Goal: Task Accomplishment & Management: Complete application form

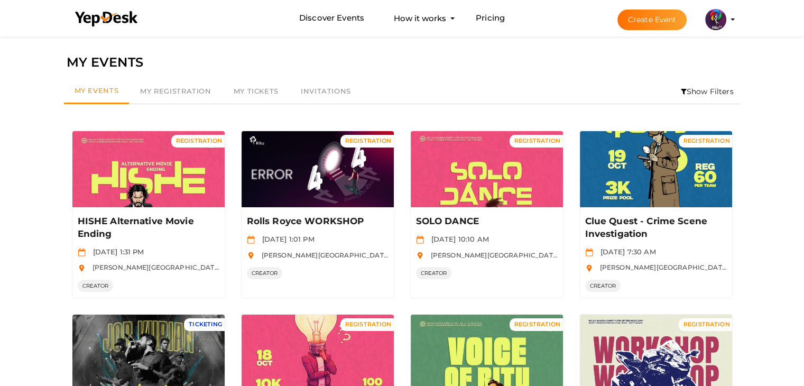
click at [664, 30] on li "Create Event [GEOGRAPHIC_DATA] 2025 [EMAIL_ADDRESS][DOMAIN_NAME] Personal Profi…" at bounding box center [666, 20] width 141 height 38
click at [664, 21] on button "Create Event" at bounding box center [652, 20] width 70 height 21
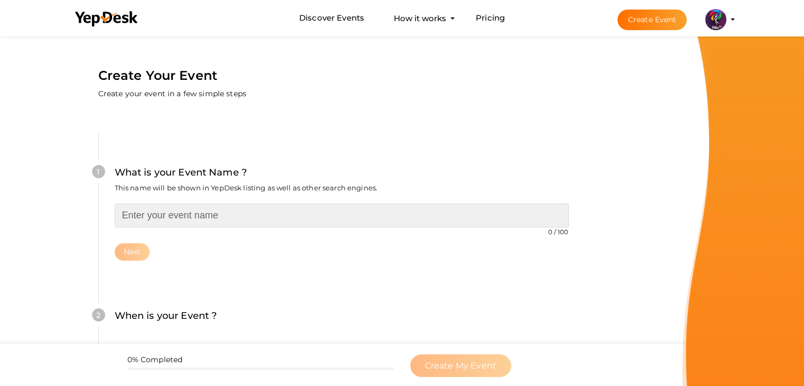
click at [218, 210] on input "text" at bounding box center [342, 215] width 454 height 24
type input "Solar Power Plant and EV Charging Workshop"
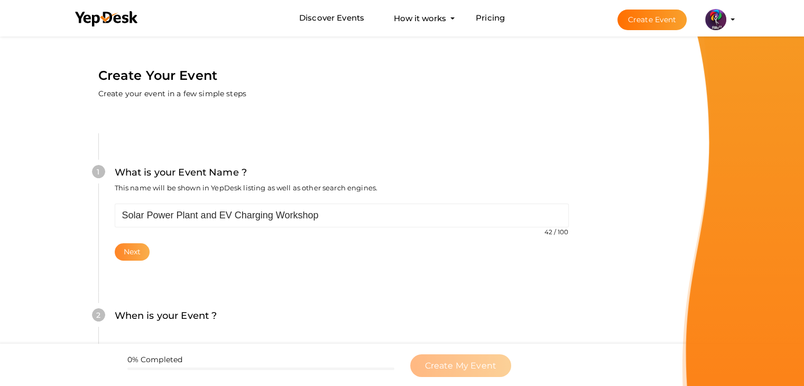
click at [122, 244] on button "Next" at bounding box center [132, 251] width 35 height 17
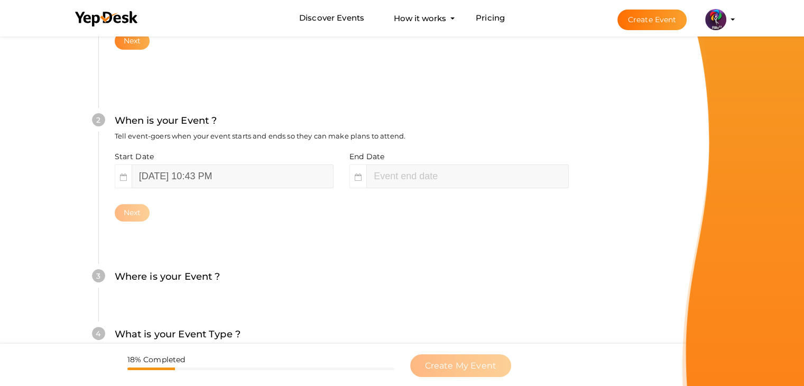
scroll to position [217, 0]
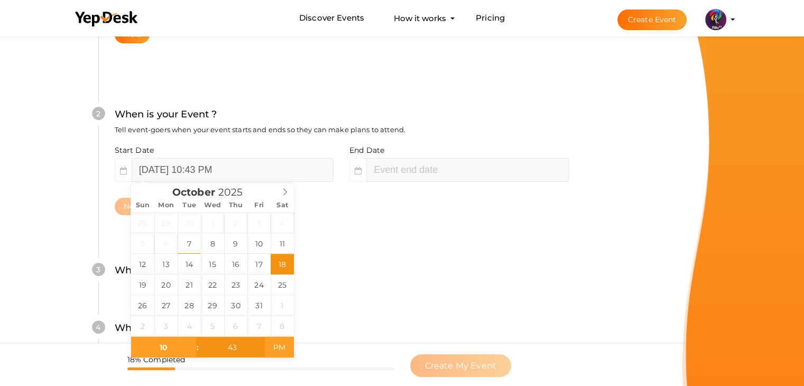
type input "October 18, 2025 10:43 AM"
click at [284, 343] on span "AM" at bounding box center [279, 347] width 29 height 21
type input "43"
type input "October 18, 2025 12:43 PM"
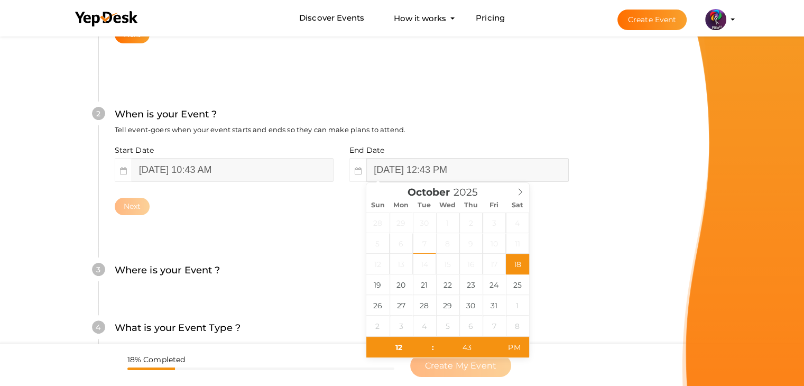
click at [467, 158] on input "October 18, 2025 12:43 PM" at bounding box center [467, 170] width 202 height 24
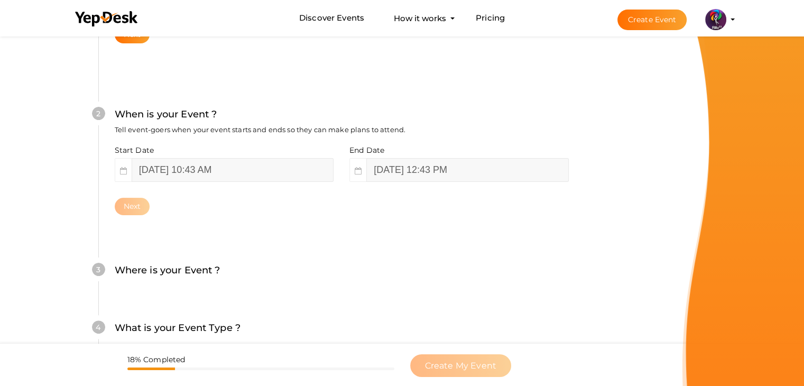
click at [547, 263] on div "Where is your Event ? Tell event-goers where your event location is." at bounding box center [342, 276] width 454 height 26
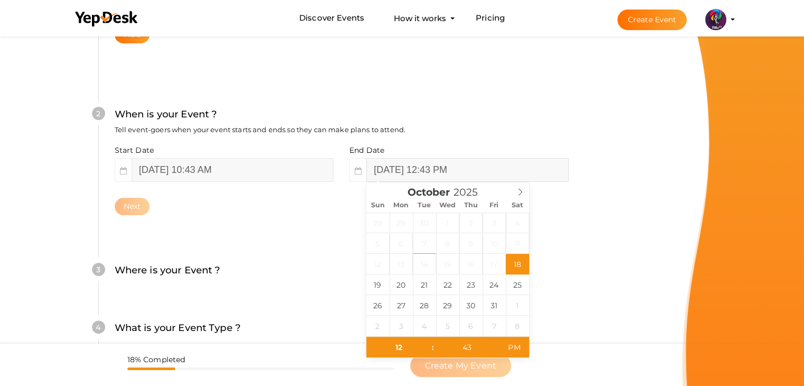
click at [476, 174] on input "October 18, 2025 12:43 PM" at bounding box center [467, 170] width 202 height 24
type input "11"
click at [518, 349] on span "AM" at bounding box center [513, 347] width 29 height 21
type input "October 18, 2025 11:43 PM"
click at [520, 346] on span "PM" at bounding box center [513, 347] width 29 height 21
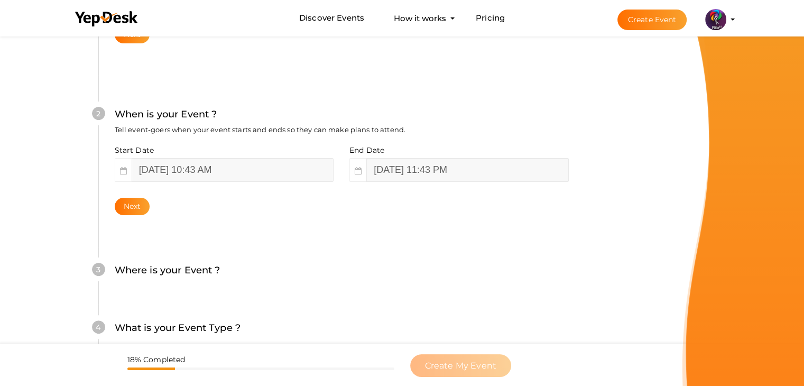
click at [264, 263] on div "Where is your Event ? Tell event-goers where your event location is." at bounding box center [342, 276] width 454 height 26
click at [142, 204] on button "Next" at bounding box center [132, 206] width 35 height 17
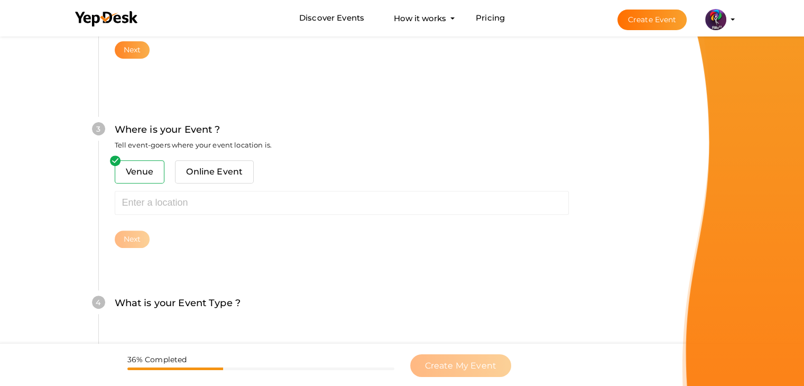
scroll to position [389, 0]
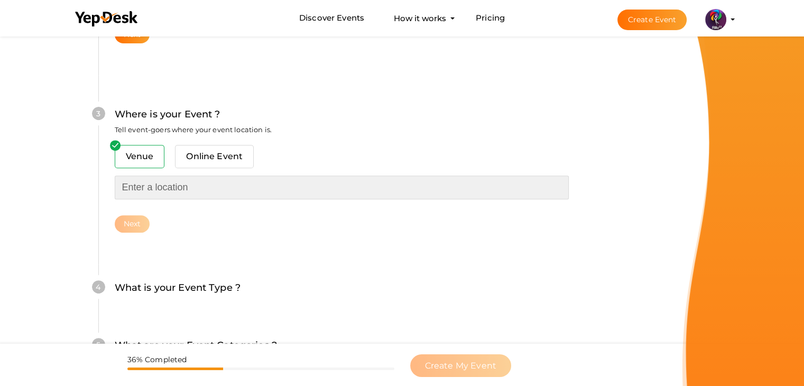
click at [169, 189] on input "text" at bounding box center [342, 187] width 454 height 24
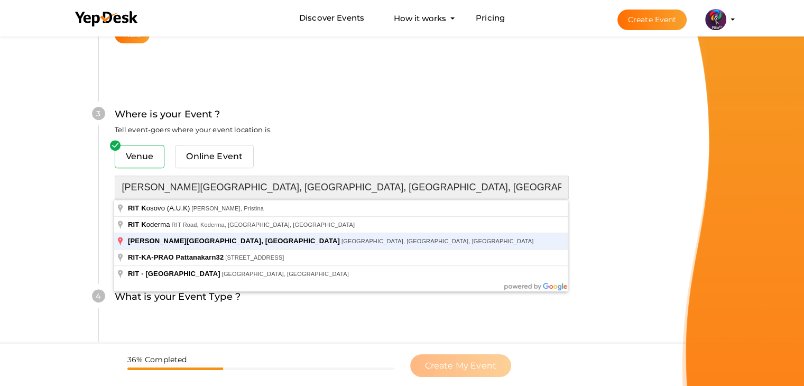
type input "[PERSON_NAME][GEOGRAPHIC_DATA], [GEOGRAPHIC_DATA], [GEOGRAPHIC_DATA], [GEOGRAPH…"
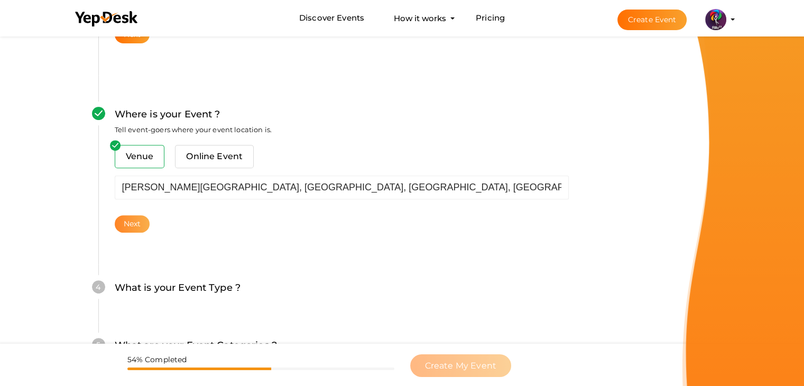
click at [129, 221] on button "Next" at bounding box center [132, 223] width 35 height 17
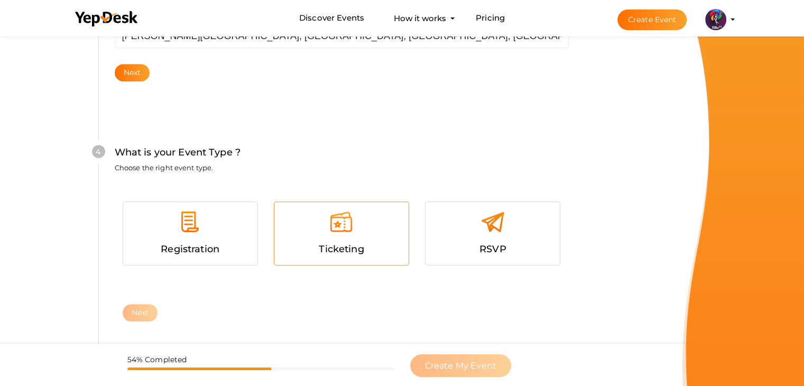
scroll to position [578, 0]
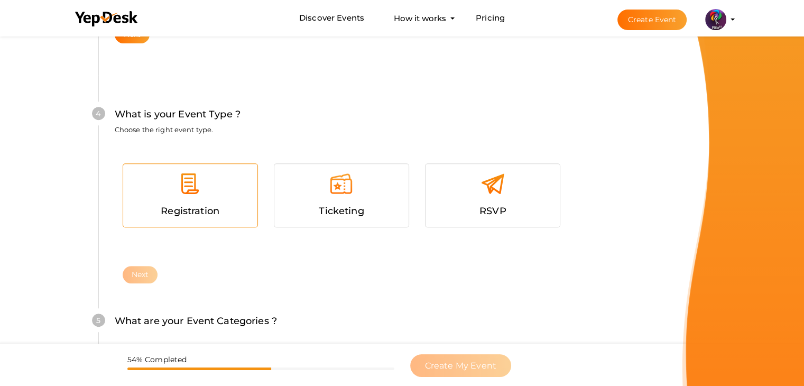
click at [236, 193] on div at bounding box center [190, 188] width 118 height 32
click at [149, 275] on button "Next" at bounding box center [140, 274] width 35 height 17
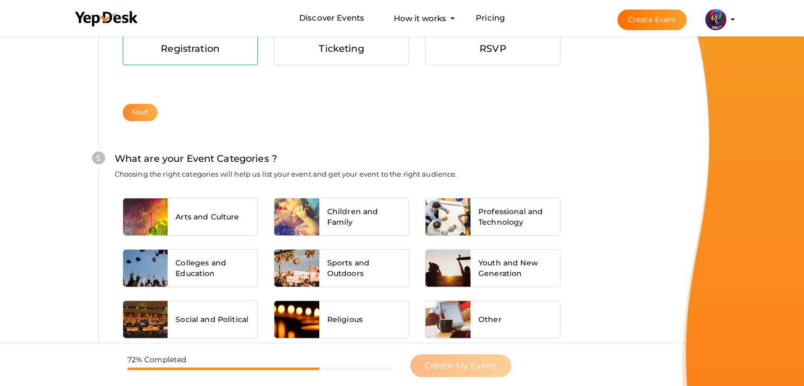
scroll to position [800, 0]
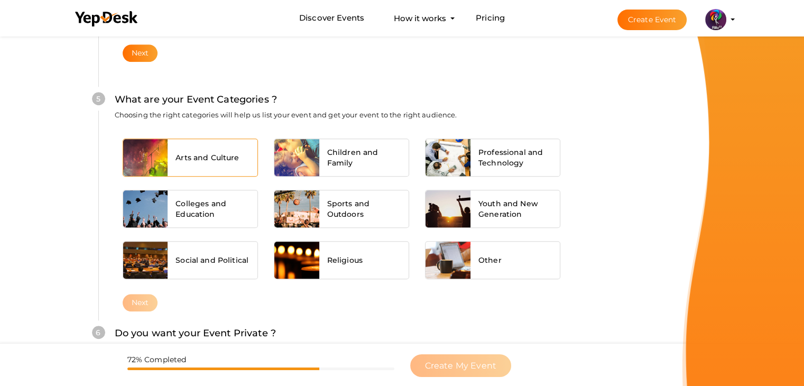
click at [215, 174] on div "Arts and Culture" at bounding box center [213, 157] width 90 height 37
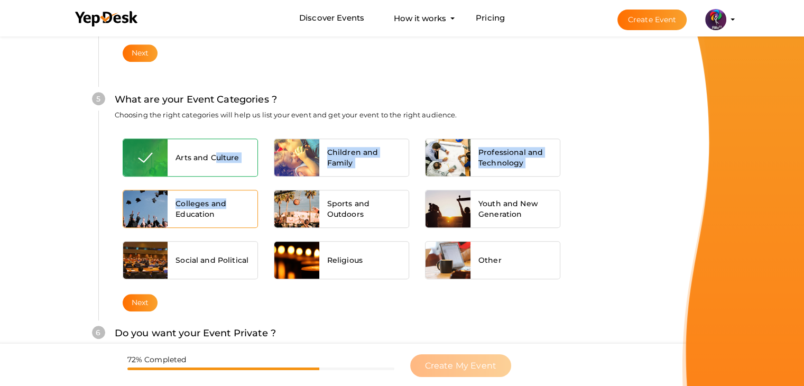
click at [224, 199] on span "Colleges and Education" at bounding box center [212, 208] width 74 height 21
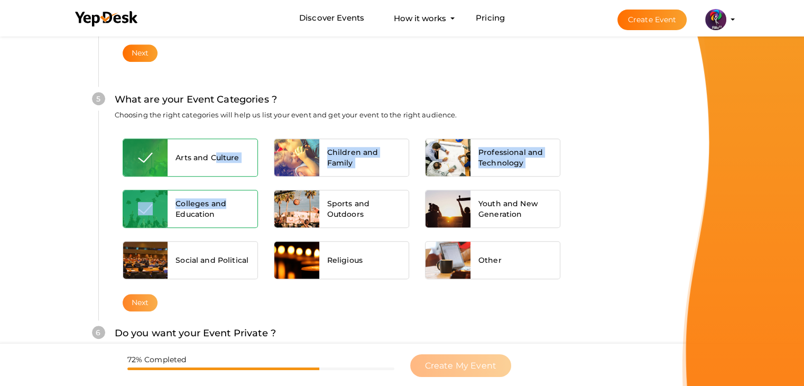
click at [143, 302] on button "Next" at bounding box center [140, 302] width 35 height 17
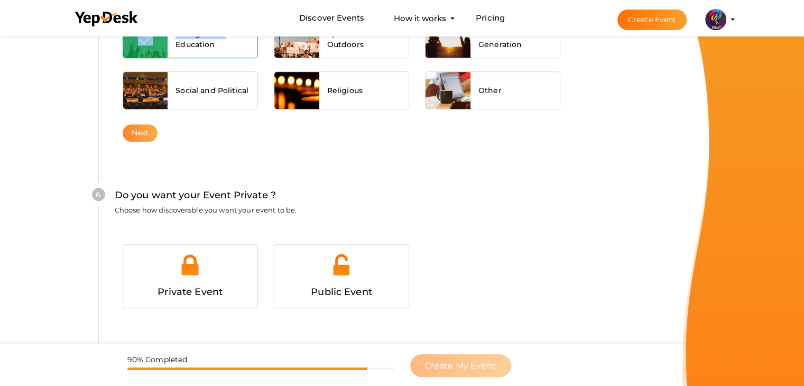
scroll to position [1031, 0]
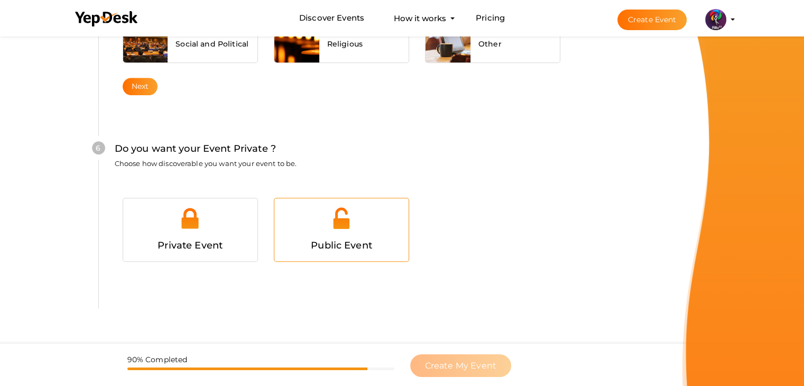
click at [321, 202] on div "Public Event" at bounding box center [341, 229] width 134 height 63
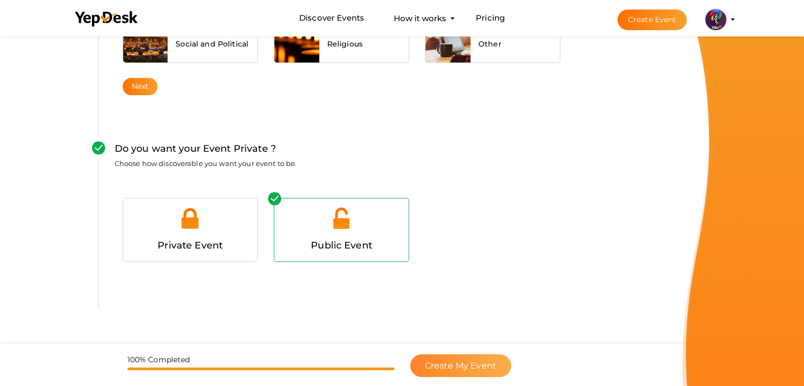
click at [473, 366] on span "Create My Event" at bounding box center [460, 365] width 71 height 10
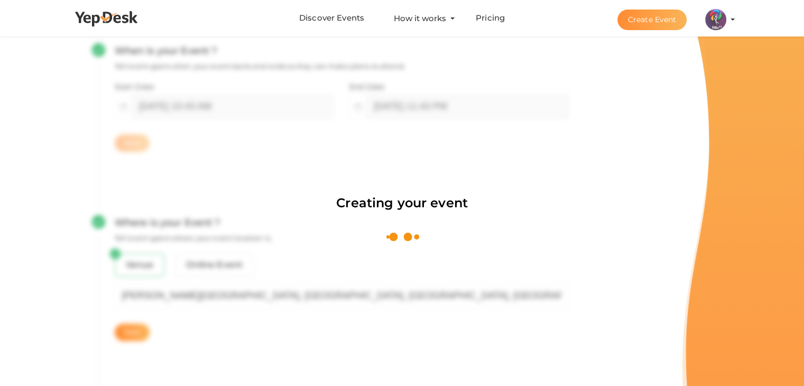
scroll to position [159, 0]
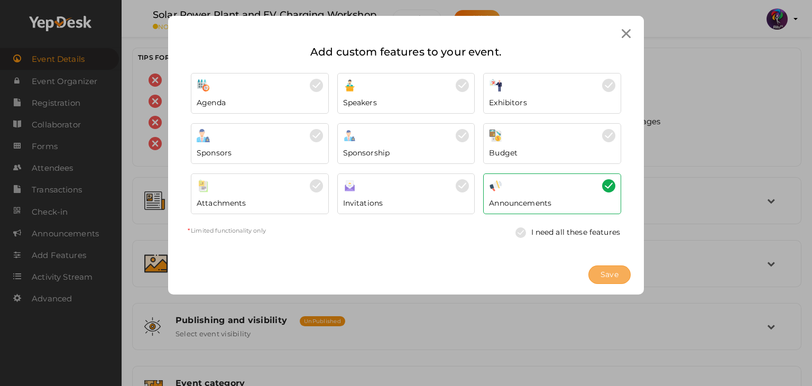
click at [602, 279] on span "Save" at bounding box center [609, 274] width 18 height 11
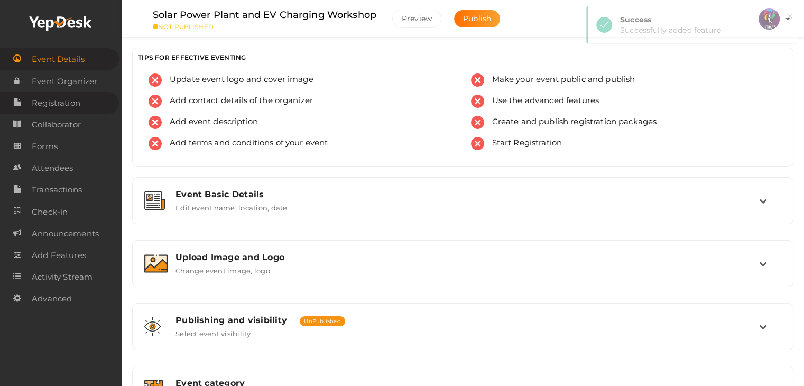
click at [67, 97] on span "Registration" at bounding box center [56, 102] width 49 height 21
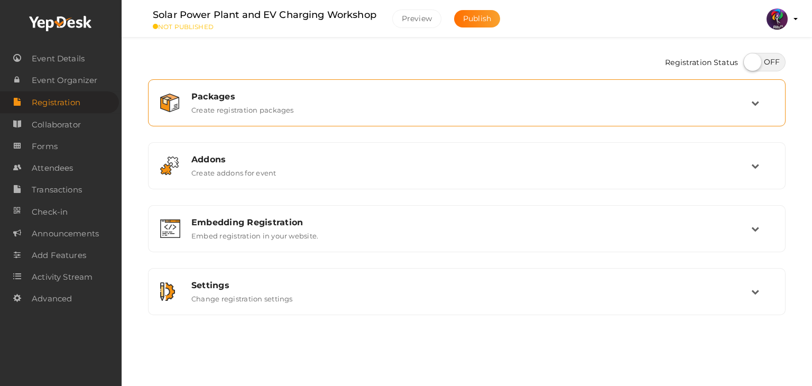
click at [253, 97] on div "Packages" at bounding box center [471, 96] width 560 height 10
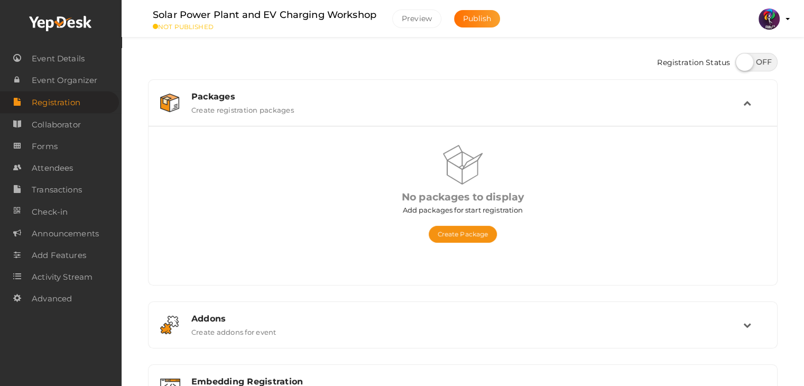
click at [466, 226] on button "Create Package" at bounding box center [463, 234] width 69 height 17
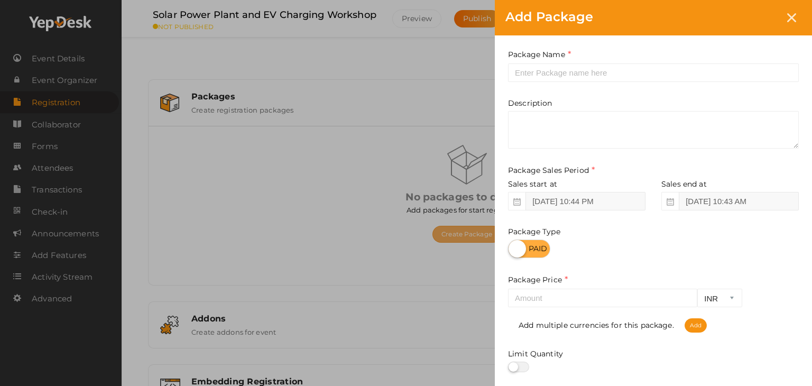
click at [467, 229] on div "Add Package Package Name This field is Required. Package Name already used. Des…" at bounding box center [406, 193] width 812 height 386
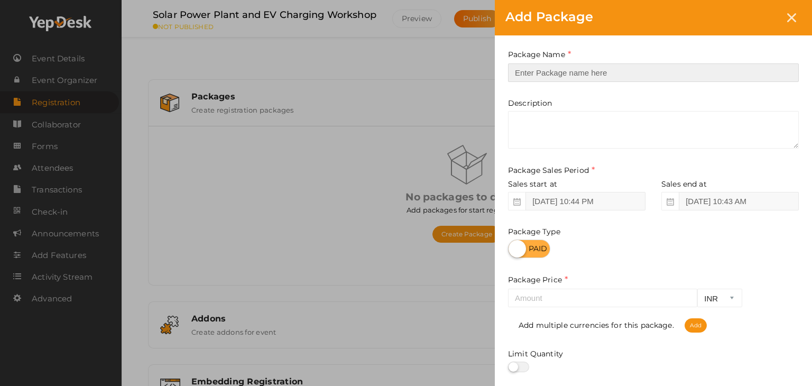
click at [557, 71] on input "text" at bounding box center [653, 72] width 291 height 18
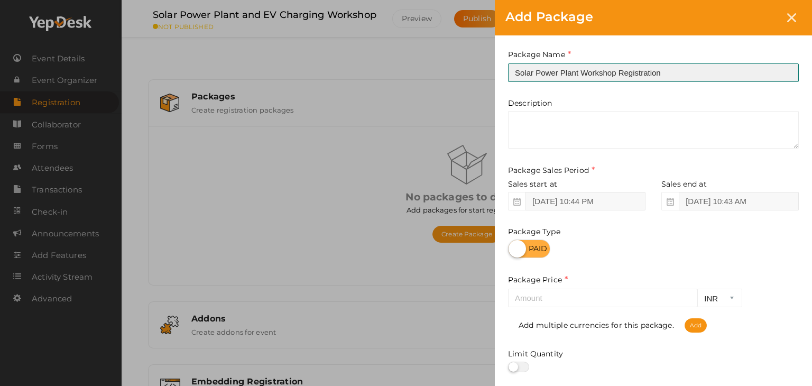
type input "Solar Power Plant Workshop Registration"
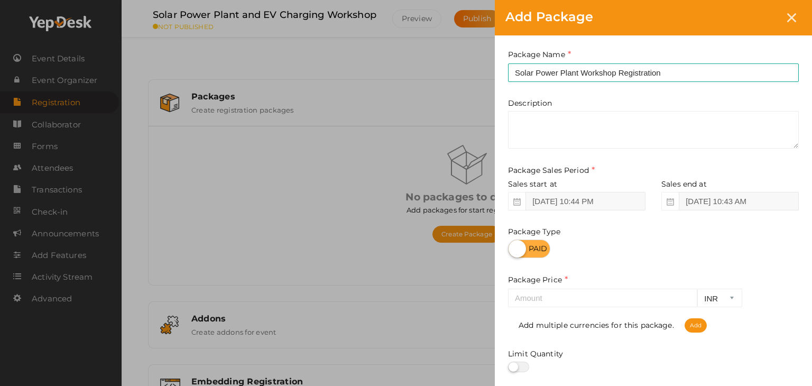
drag, startPoint x: 481, startPoint y: 237, endPoint x: 546, endPoint y: 289, distance: 83.5
click at [546, 289] on div "Add Package Package Name Solar Power Plant Workshop Registration This field is …" at bounding box center [406, 193] width 812 height 386
click at [546, 289] on input "number" at bounding box center [602, 298] width 189 height 18
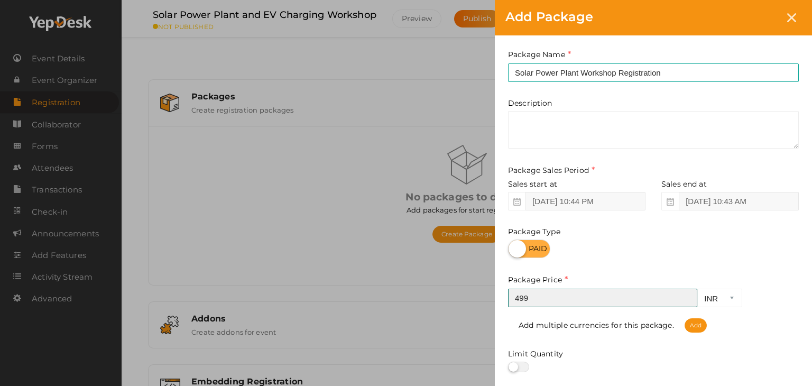
drag, startPoint x: 546, startPoint y: 289, endPoint x: 598, endPoint y: -21, distance: 314.4
type input "499"
drag, startPoint x: 598, startPoint y: -21, endPoint x: 751, endPoint y: 274, distance: 332.5
click at [751, 274] on div "Package Name Solar Power Plant Workshop Registration This field is Required. Pa…" at bounding box center [653, 233] width 317 height 397
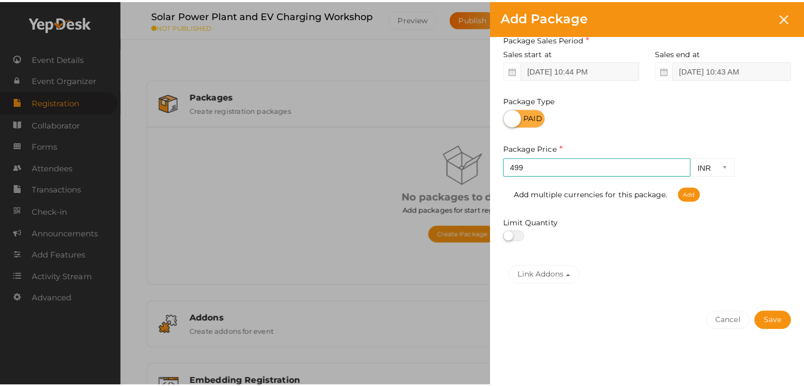
scroll to position [131, 0]
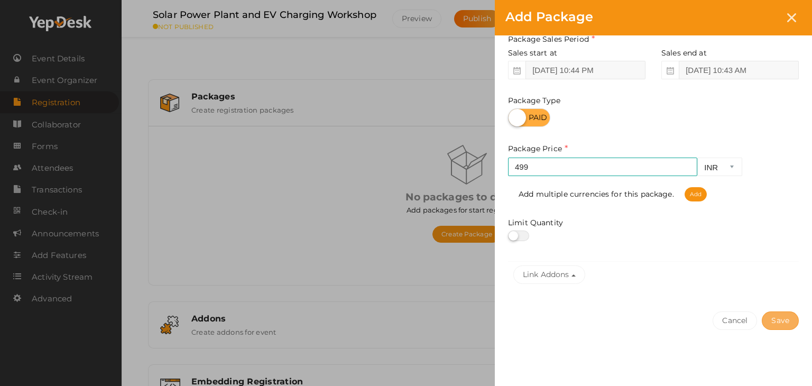
click at [779, 322] on button "Save" at bounding box center [779, 320] width 37 height 18
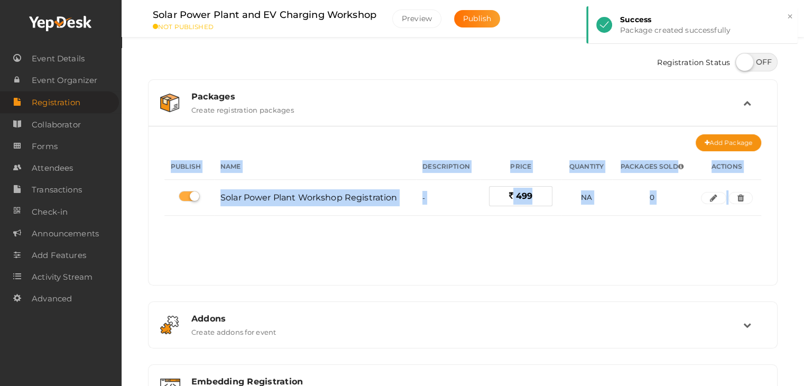
drag, startPoint x: 551, startPoint y: 302, endPoint x: 522, endPoint y: 240, distance: 68.1
click at [522, 240] on div "Packages Create registration packages Add Package No packages to display Add pa…" at bounding box center [462, 276] width 629 height 395
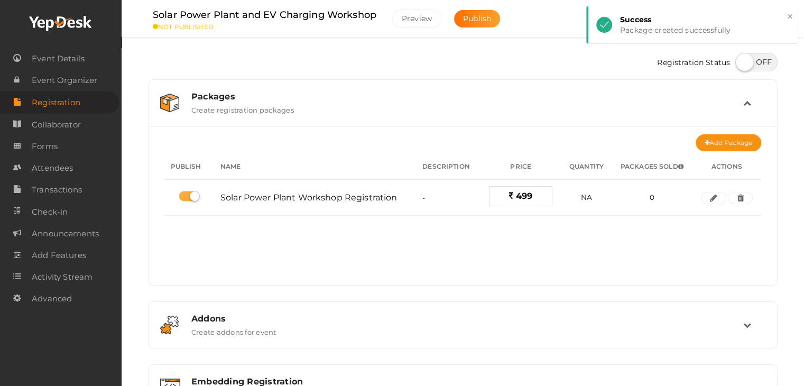
click at [522, 240] on div "No packages to display Add packages for start registration Create Package Publi…" at bounding box center [462, 211] width 597 height 132
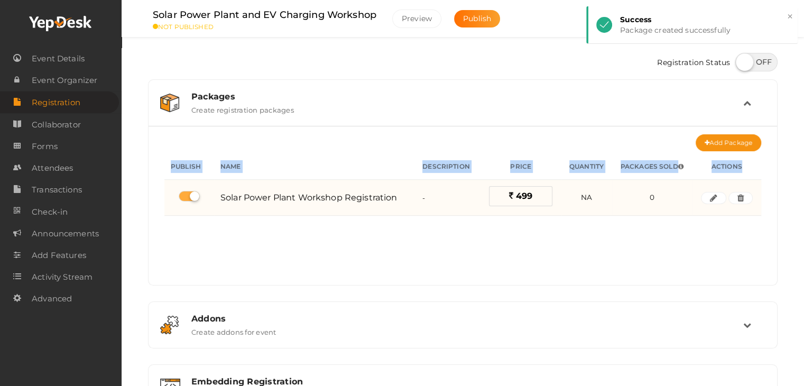
drag, startPoint x: 522, startPoint y: 240, endPoint x: 164, endPoint y: 182, distance: 362.4
click at [164, 182] on div "No packages to display Add packages for start registration Create Package Publi…" at bounding box center [462, 211] width 597 height 132
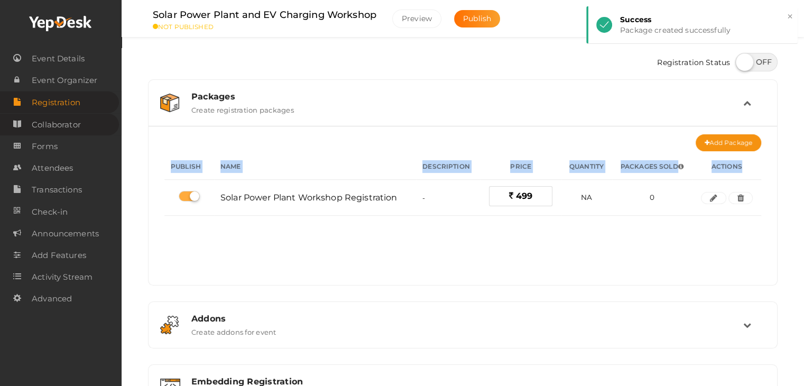
click at [68, 119] on span "Collaborator" at bounding box center [56, 124] width 49 height 21
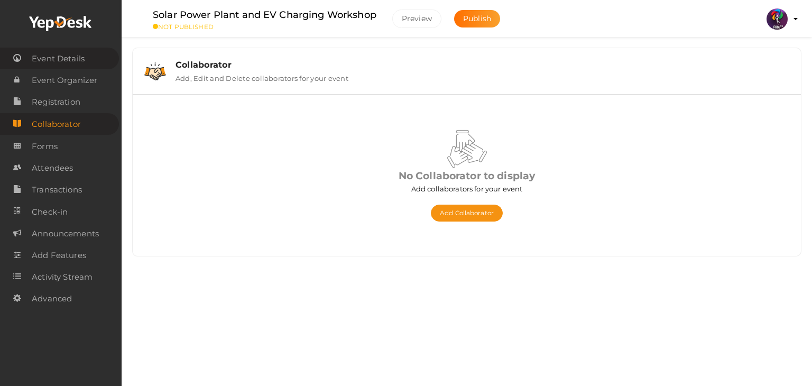
click at [73, 56] on span "Event Details" at bounding box center [58, 58] width 53 height 21
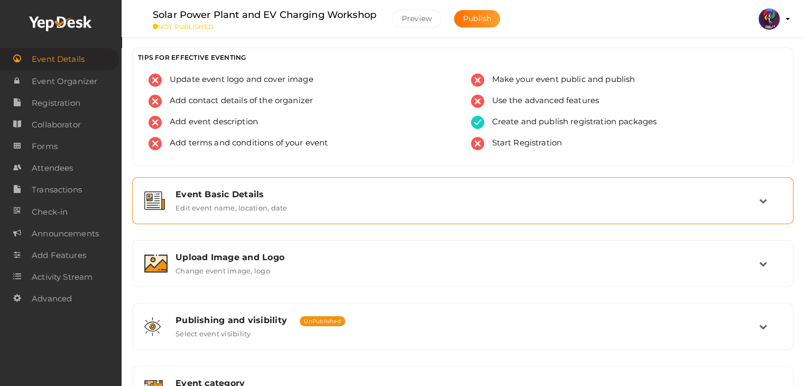
click at [452, 199] on div "Event Basic Details Edit event name, location, date" at bounding box center [463, 200] width 591 height 23
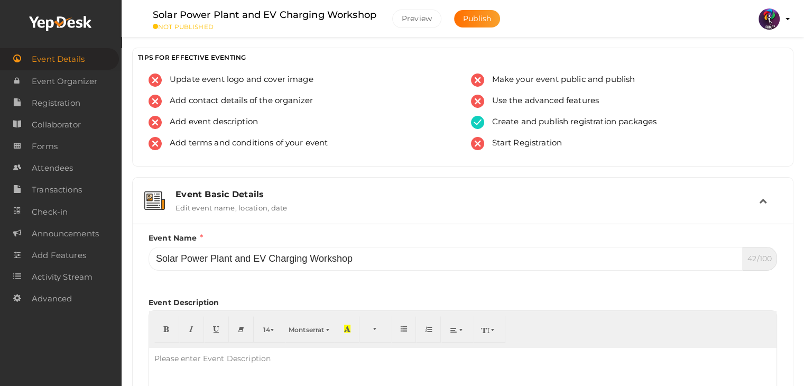
click at [452, 199] on div "Event Basic Details Edit event name, location, date" at bounding box center [463, 200] width 591 height 23
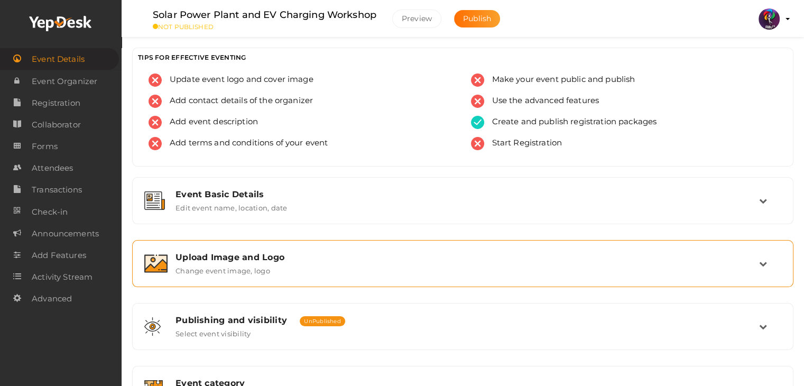
click at [459, 271] on div "Upload Image and Logo Change event image, logo" at bounding box center [463, 263] width 591 height 23
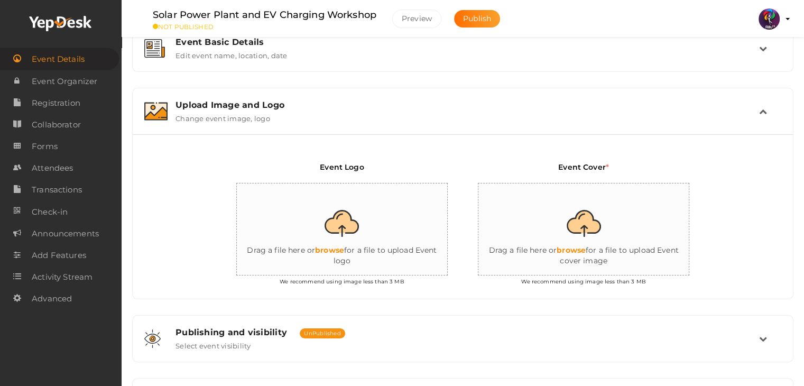
scroll to position [153, 0]
click at [370, 244] on input "file" at bounding box center [342, 228] width 211 height 92
type input "C:\fakepath\logo yepdesk.png"
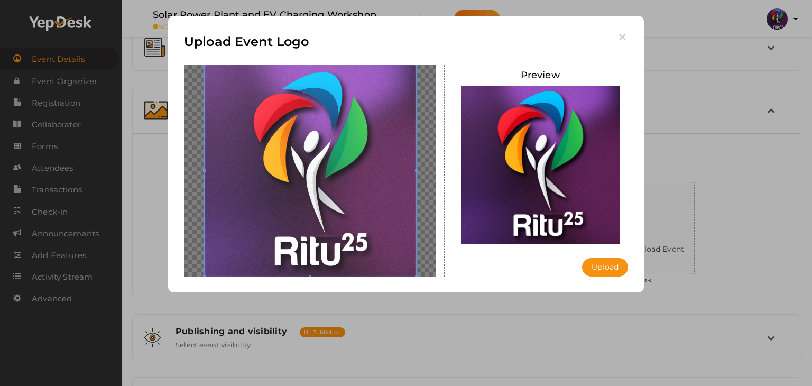
drag, startPoint x: 507, startPoint y: 299, endPoint x: 596, endPoint y: 280, distance: 90.3
click at [596, 280] on div "Upload Event Logo Preview Upload Uploading..." at bounding box center [406, 193] width 812 height 386
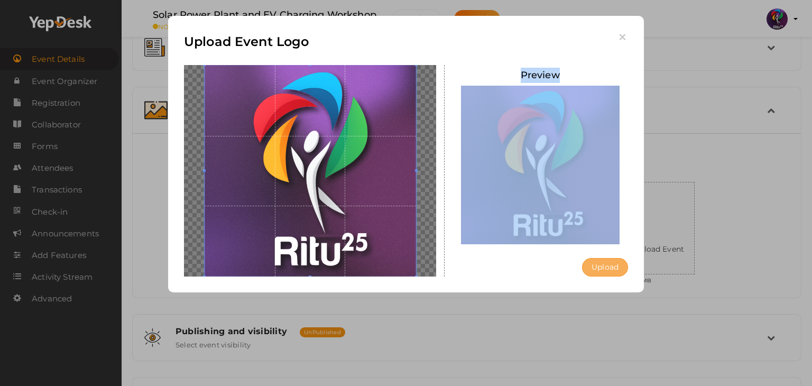
drag, startPoint x: 596, startPoint y: 280, endPoint x: 596, endPoint y: 274, distance: 5.8
click at [596, 274] on div "Upload Event Logo Preview Upload Uploading..." at bounding box center [406, 154] width 476 height 276
click at [596, 274] on button "Upload" at bounding box center [605, 267] width 46 height 18
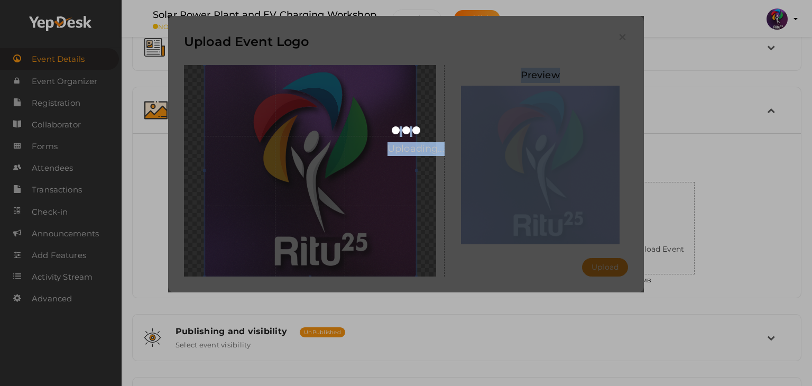
drag, startPoint x: 596, startPoint y: 274, endPoint x: 656, endPoint y: 254, distance: 63.0
click at [656, 254] on div "Upload Event Logo Preview Upload Uploading..." at bounding box center [406, 193] width 812 height 386
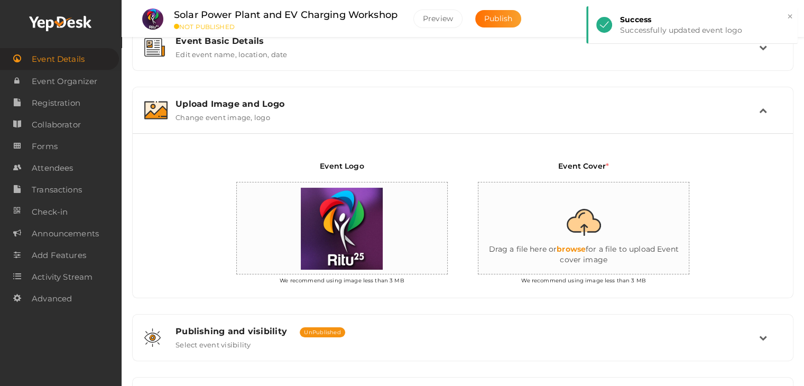
drag, startPoint x: 656, startPoint y: 254, endPoint x: 613, endPoint y: 233, distance: 47.0
click at [613, 233] on input "file" at bounding box center [583, 228] width 211 height 92
type input "C:\fakepath\404 GLOW.png"
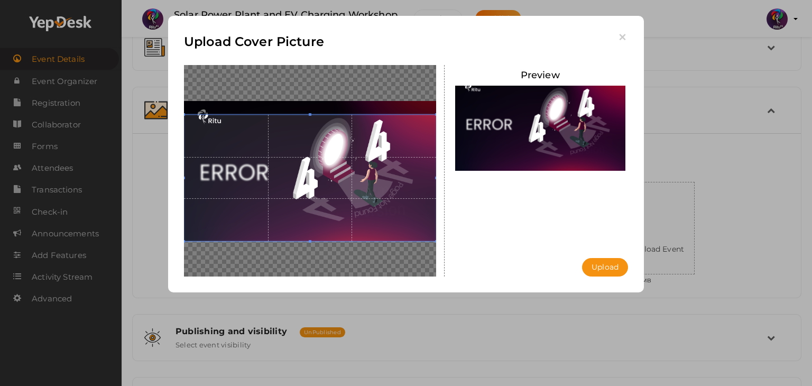
drag, startPoint x: 374, startPoint y: 163, endPoint x: 376, endPoint y: 119, distance: 44.4
click at [376, 119] on span at bounding box center [310, 178] width 252 height 126
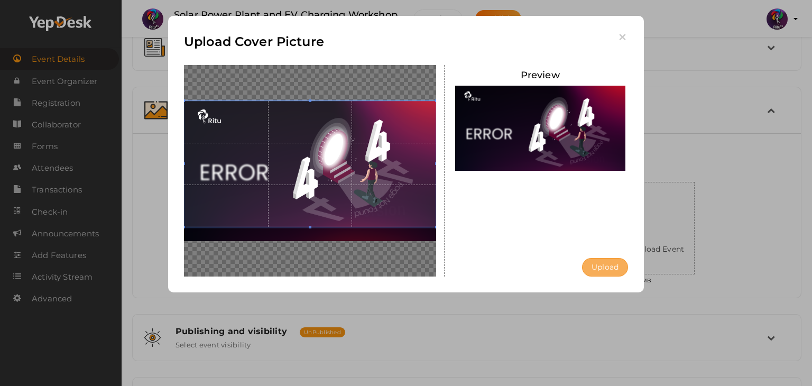
click at [601, 261] on button "Upload" at bounding box center [605, 267] width 46 height 18
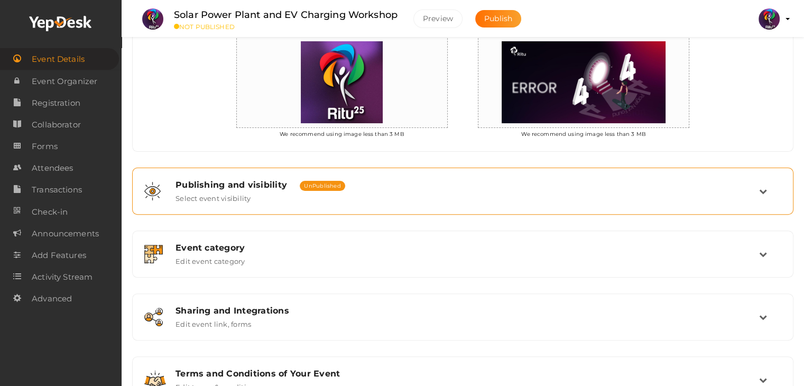
scroll to position [341, 0]
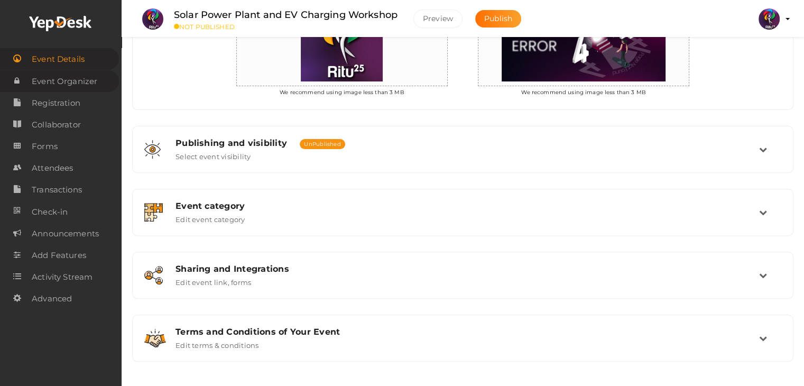
click at [76, 86] on span "Event Organizer" at bounding box center [65, 81] width 66 height 21
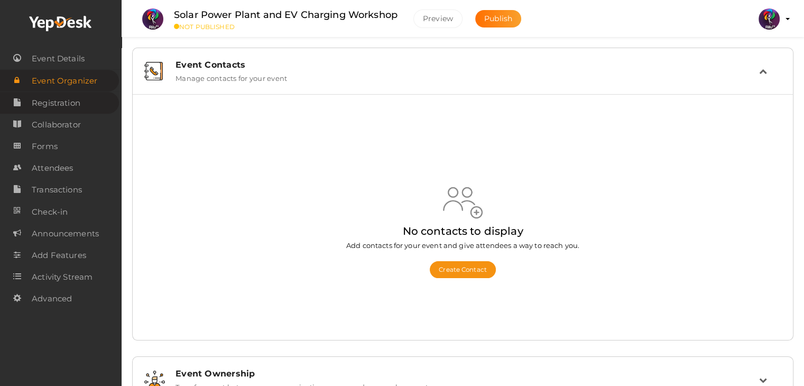
click at [65, 107] on span "Registration" at bounding box center [56, 102] width 49 height 21
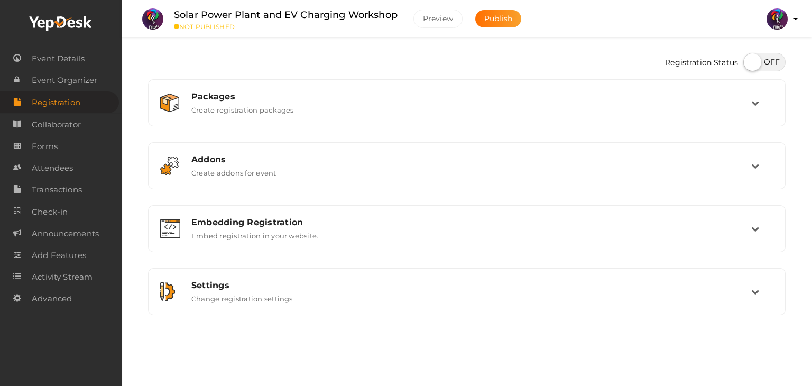
click at [769, 55] on label at bounding box center [764, 62] width 42 height 18
click at [750, 55] on input "checkbox" at bounding box center [746, 58] width 7 height 7
checkbox input "true"
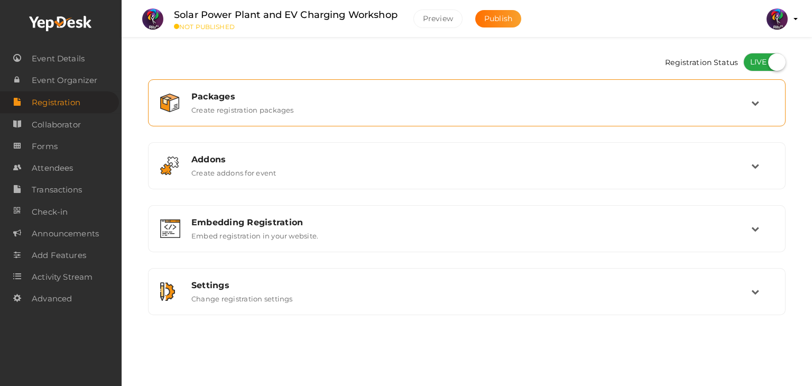
click at [429, 124] on div "Packages Create registration packages" at bounding box center [466, 102] width 637 height 47
click at [432, 113] on div "Packages Create registration packages" at bounding box center [467, 102] width 568 height 23
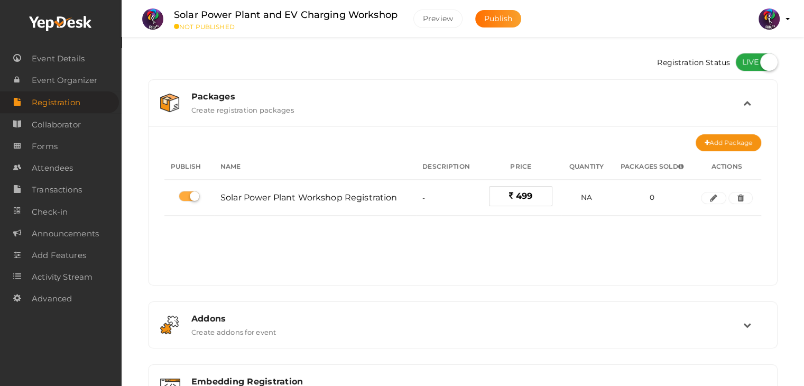
click at [432, 113] on div "Packages Create registration packages" at bounding box center [463, 102] width 560 height 23
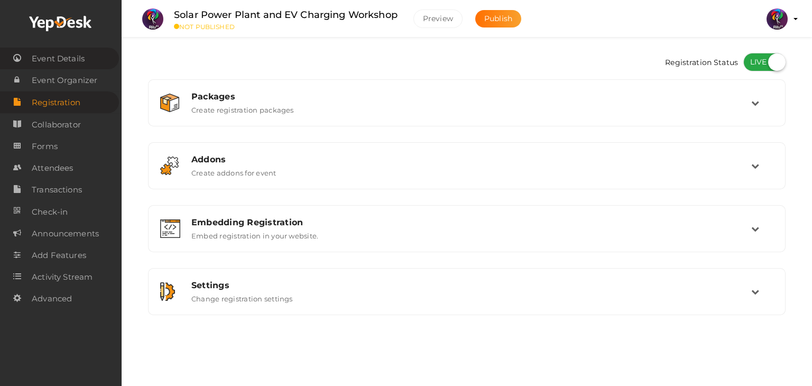
click at [59, 60] on span "Event Details" at bounding box center [58, 58] width 53 height 21
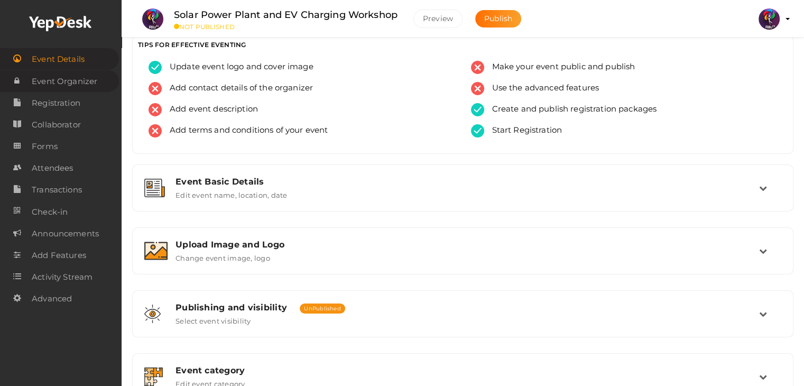
scroll to position [13, 0]
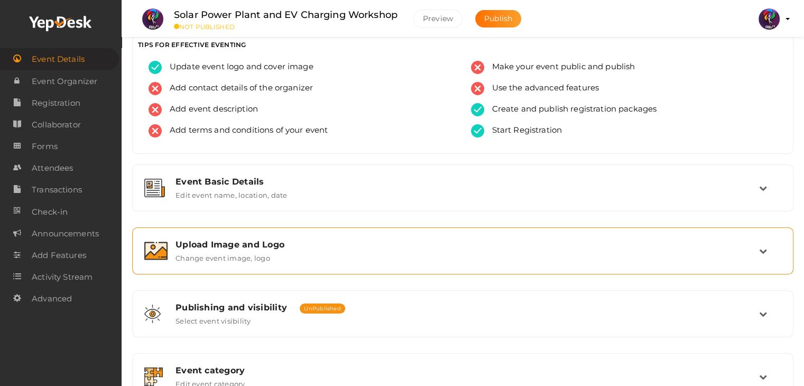
click at [274, 234] on div "Upload Image and Logo Change event image, logo" at bounding box center [462, 250] width 649 height 35
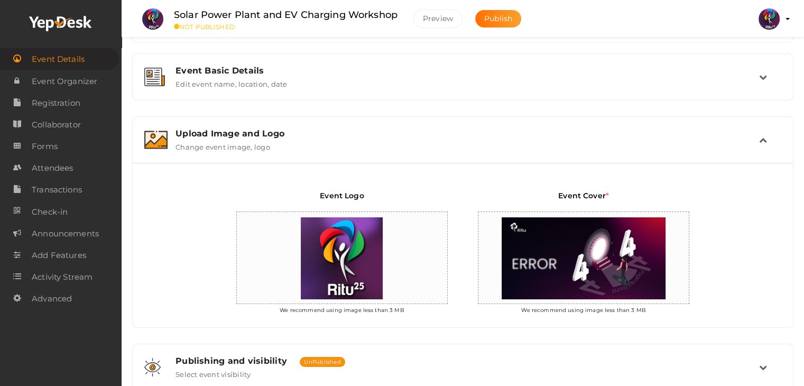
scroll to position [63, 0]
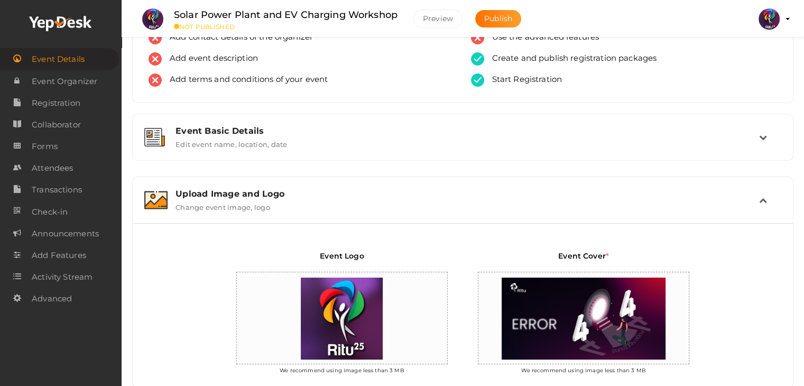
click at [283, 192] on div "Upload Image and Logo" at bounding box center [466, 194] width 583 height 10
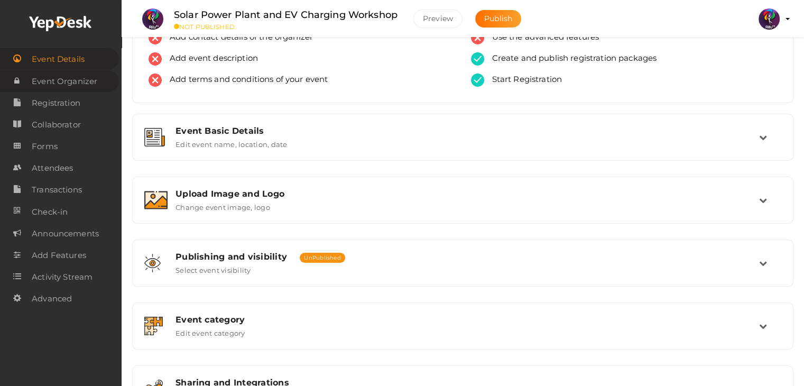
click at [78, 84] on span "Event Organizer" at bounding box center [65, 81] width 66 height 21
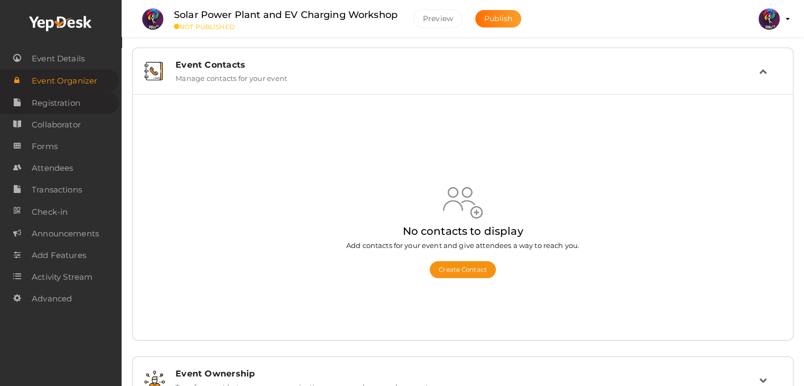
click at [75, 101] on span "Registration" at bounding box center [56, 102] width 49 height 21
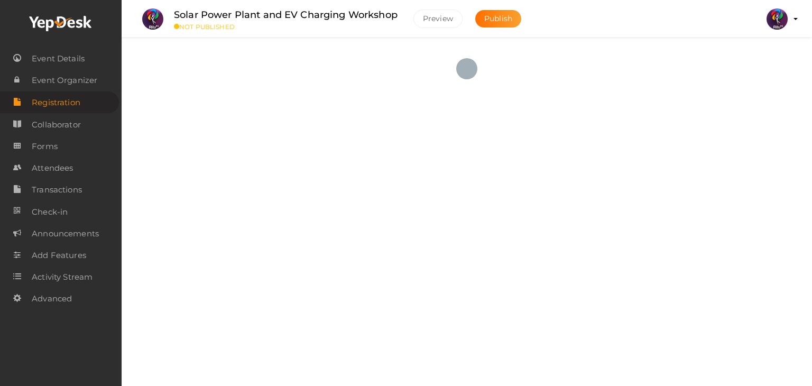
checkbox input "true"
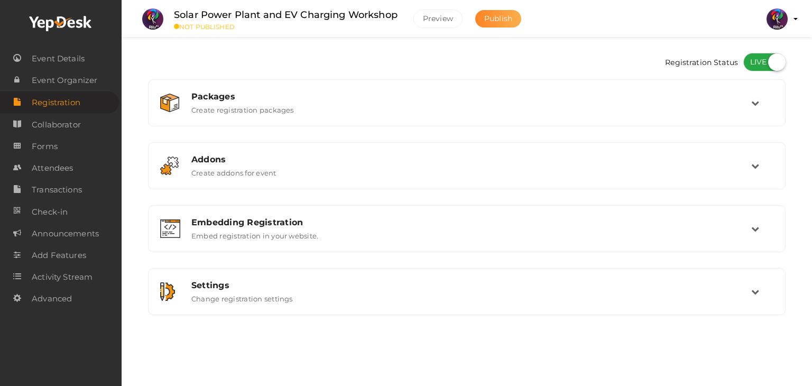
click at [492, 16] on span "Publish" at bounding box center [498, 19] width 28 height 10
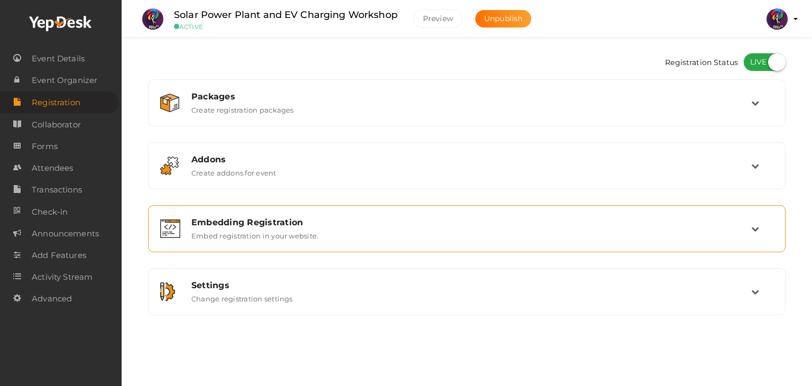
click at [274, 239] on div "Embedding Registration Embed registration in your website." at bounding box center [467, 228] width 626 height 35
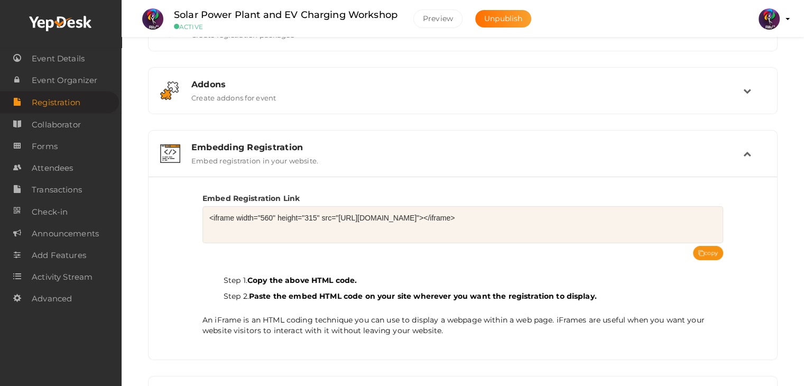
scroll to position [76, 0]
click at [53, 141] on span "Forms" at bounding box center [45, 146] width 26 height 21
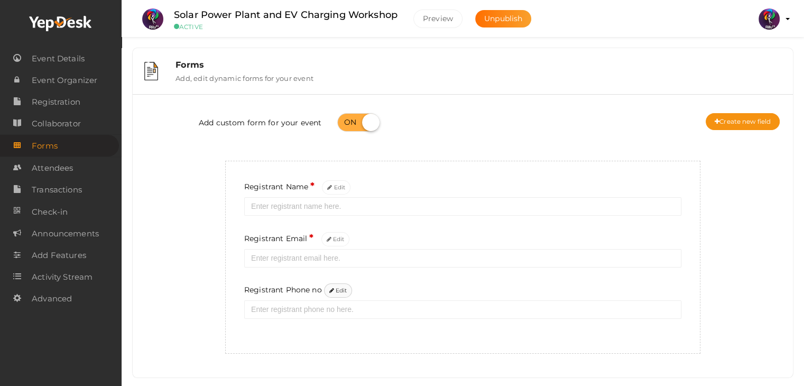
click at [332, 290] on icon at bounding box center [331, 291] width 5 height 6
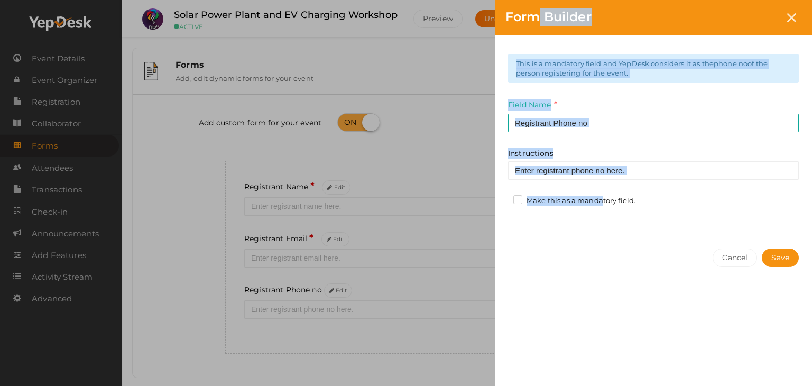
click at [558, 203] on div "Form Builder This is a mandatory field and YepDesk considers it as the phone no…" at bounding box center [406, 193] width 812 height 386
click at [558, 203] on label "Make this as a mandatory field." at bounding box center [574, 201] width 122 height 11
click at [503, 198] on input "Make this as a mandatory field." at bounding box center [503, 198] width 0 height 0
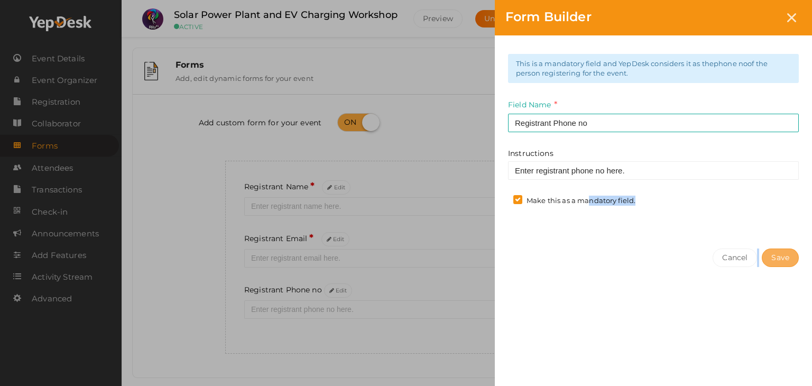
drag, startPoint x: 558, startPoint y: 203, endPoint x: 782, endPoint y: 261, distance: 231.2
click at [782, 261] on div "This is a mandatory field and YepDesk considers it as the phone no of the perso…" at bounding box center [653, 208] width 317 height 347
click at [782, 261] on button "Save" at bounding box center [779, 257] width 37 height 18
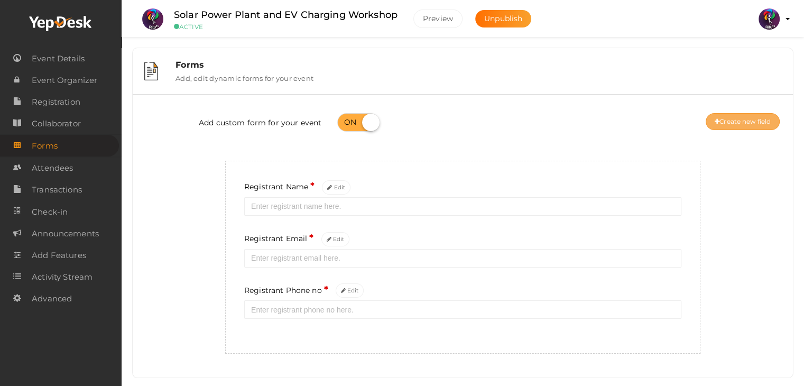
drag, startPoint x: 782, startPoint y: 261, endPoint x: 734, endPoint y: 127, distance: 142.1
click at [734, 127] on div "Add custom form for your event Create new field Registrant Name * Edit Registra…" at bounding box center [463, 228] width 644 height 251
click at [734, 127] on button "Create new field" at bounding box center [742, 121] width 74 height 17
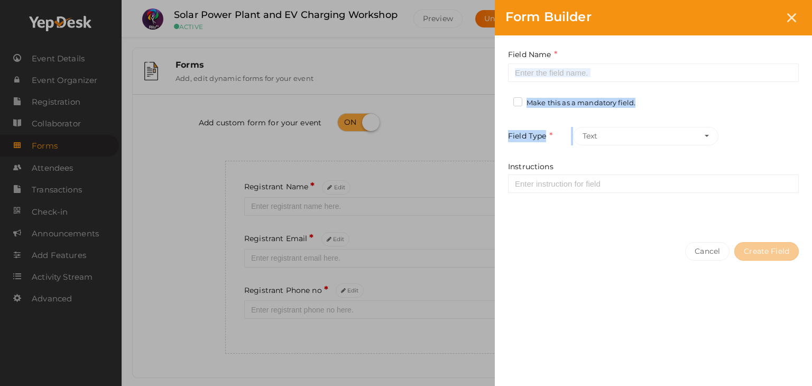
drag, startPoint x: 734, startPoint y: 127, endPoint x: 573, endPoint y: 77, distance: 168.1
click at [573, 77] on div "Field Name Required. Form field name already used. Make this as a mandatory fie…" at bounding box center [653, 133] width 317 height 196
click at [573, 77] on input at bounding box center [653, 72] width 291 height 18
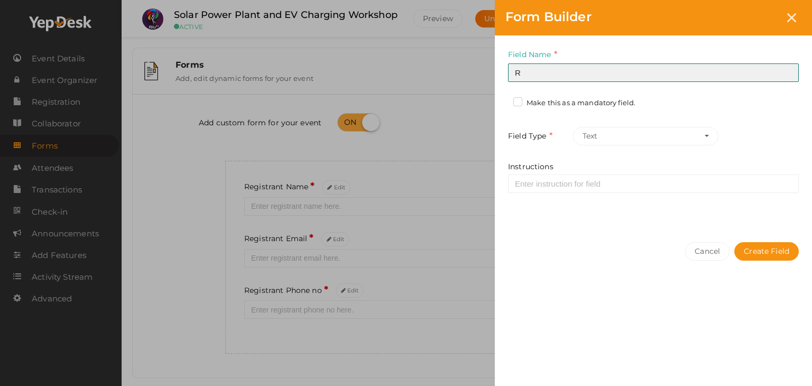
type input "Registrant College"
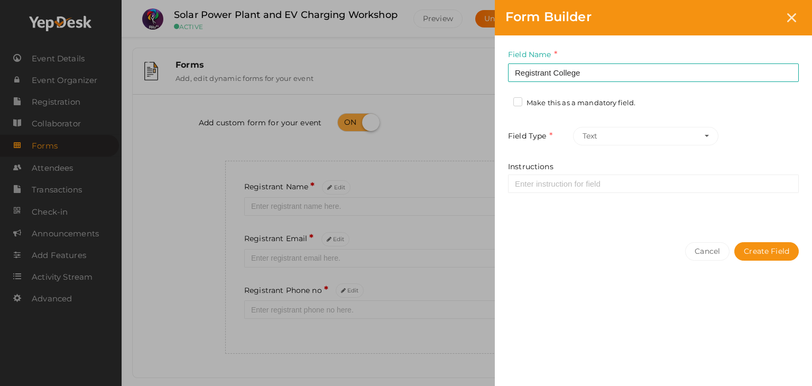
click at [524, 103] on label "Make this as a mandatory field." at bounding box center [574, 103] width 122 height 11
click at [503, 100] on input "Make this as a mandatory field." at bounding box center [503, 100] width 0 height 0
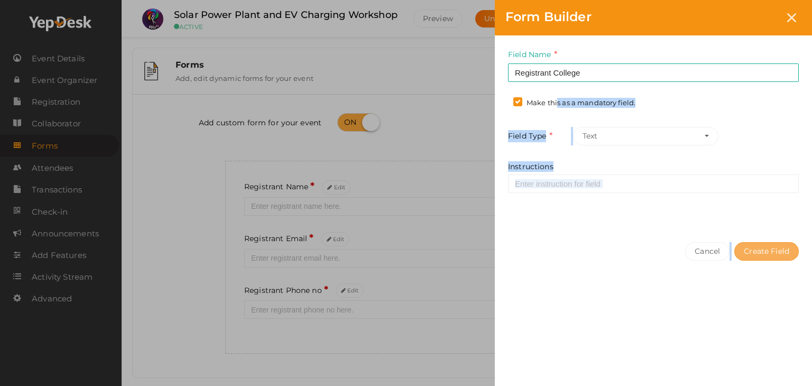
drag, startPoint x: 524, startPoint y: 103, endPoint x: 780, endPoint y: 256, distance: 298.6
click at [780, 256] on div "Field Name Registrant College Required. Form field name already used. Make this…" at bounding box center [653, 208] width 317 height 347
click at [780, 256] on button "Create Field" at bounding box center [766, 251] width 64 height 18
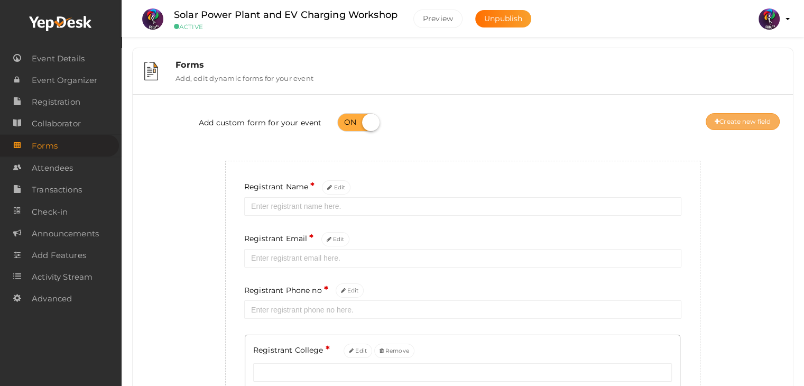
drag, startPoint x: 780, startPoint y: 256, endPoint x: 733, endPoint y: 113, distance: 150.7
click at [733, 113] on div "Add custom form for your event Create new field Registrant Name * Edit Registra…" at bounding box center [463, 265] width 644 height 325
click at [733, 113] on button "Create new field" at bounding box center [742, 121] width 74 height 17
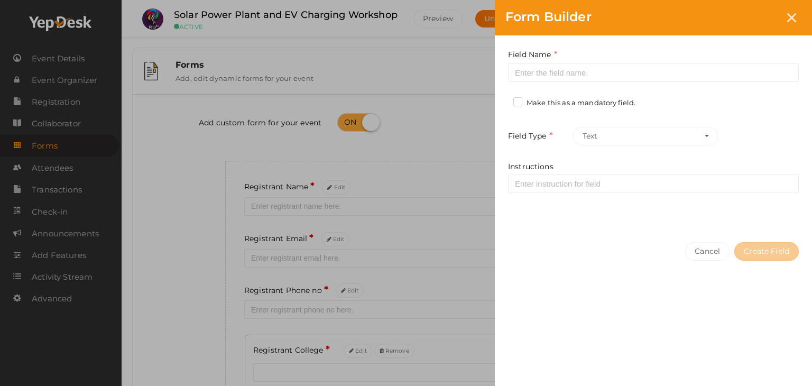
drag, startPoint x: 733, startPoint y: 113, endPoint x: 626, endPoint y: 50, distance: 124.8
click at [626, 50] on div "Field Name Required. Form field name already used. Make this as a mandatory fie…" at bounding box center [653, 133] width 317 height 196
click at [626, 50] on div "Field Name Required. Form field name already used." at bounding box center [653, 65] width 291 height 33
drag, startPoint x: 626, startPoint y: 50, endPoint x: 626, endPoint y: 58, distance: 7.4
click at [626, 58] on div "Field Name Required. Form field name already used." at bounding box center [653, 65] width 291 height 33
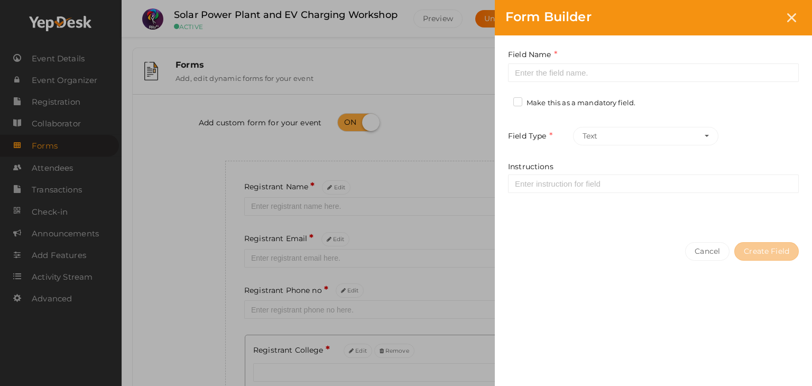
click at [628, 60] on div "Field Name Required. Form field name already used." at bounding box center [653, 65] width 291 height 33
drag, startPoint x: 628, startPoint y: 60, endPoint x: 628, endPoint y: 66, distance: 5.8
click at [628, 66] on div "Field Name Required. Form field name already used." at bounding box center [653, 65] width 291 height 33
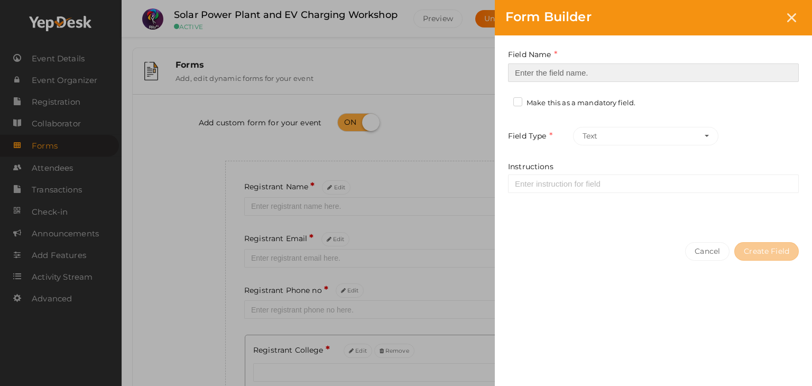
click at [628, 66] on input at bounding box center [653, 72] width 291 height 18
type input "Refferal ID"
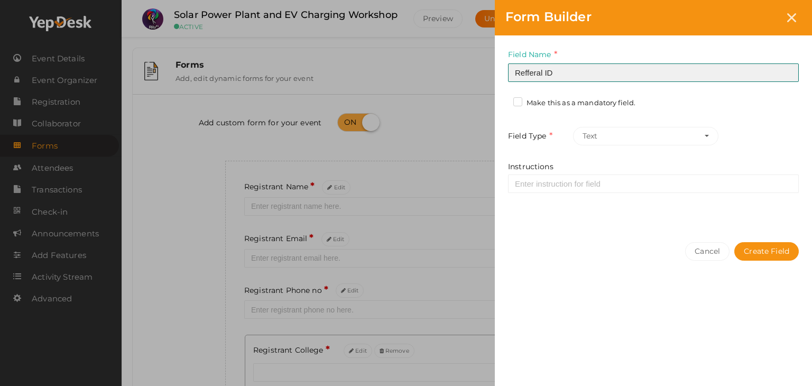
drag, startPoint x: 628, startPoint y: 66, endPoint x: 774, endPoint y: 262, distance: 243.9
click at [774, 262] on div "Field Name Refferal ID Required. Form field name already used. Make this as a m…" at bounding box center [653, 208] width 317 height 347
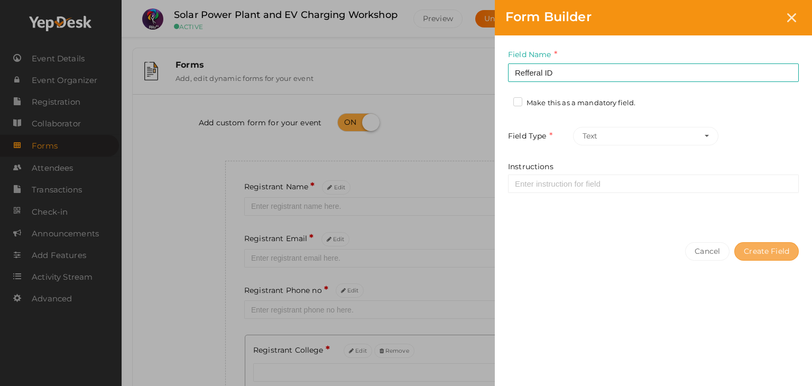
drag, startPoint x: 774, startPoint y: 262, endPoint x: 776, endPoint y: 255, distance: 6.9
click at [776, 255] on div "Cancel Create Field" at bounding box center [653, 272] width 317 height 82
click at [764, 247] on button "Create Field" at bounding box center [766, 251] width 64 height 18
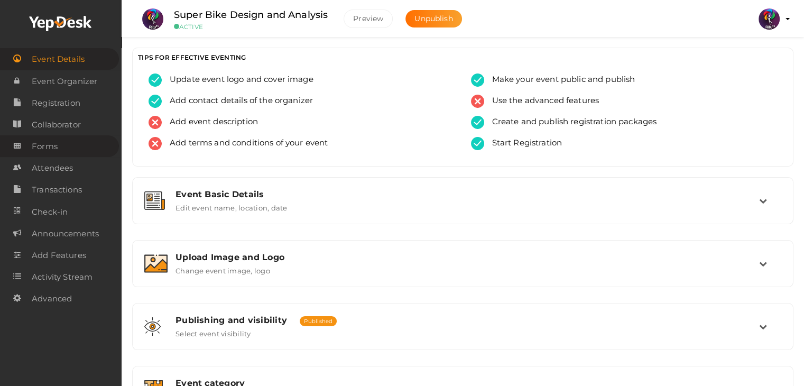
click at [67, 152] on link "Forms" at bounding box center [59, 146] width 119 height 22
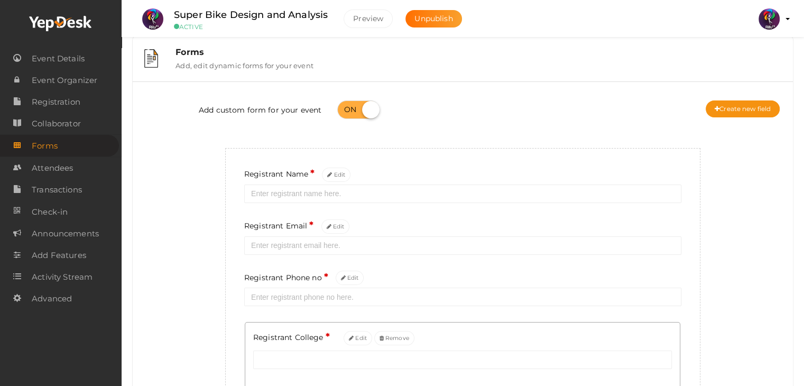
scroll to position [12, 0]
click at [59, 51] on span "Event Details" at bounding box center [58, 58] width 53 height 21
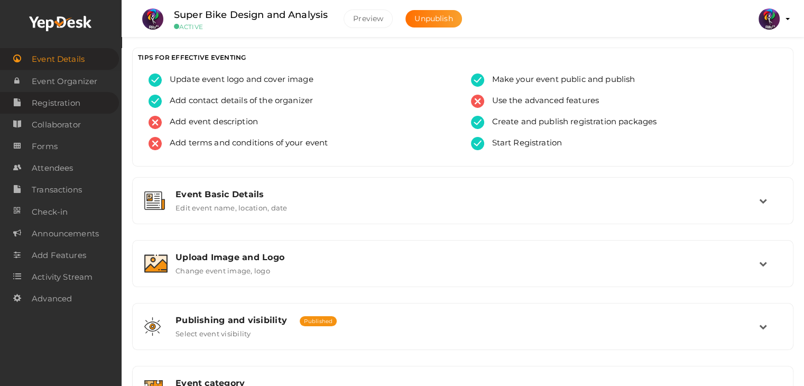
click at [68, 109] on span "Registration" at bounding box center [56, 102] width 49 height 21
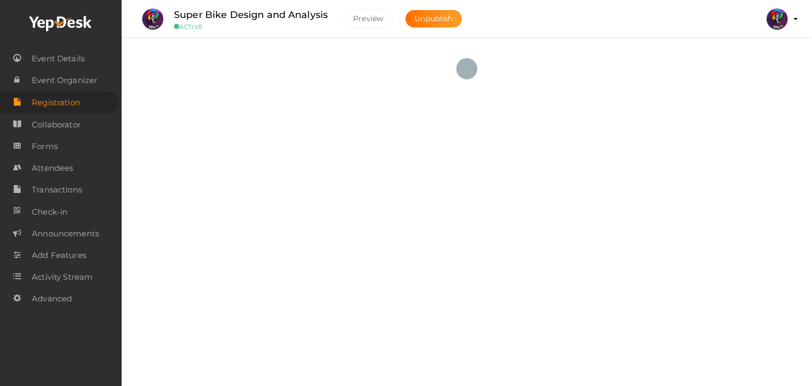
checkbox input "true"
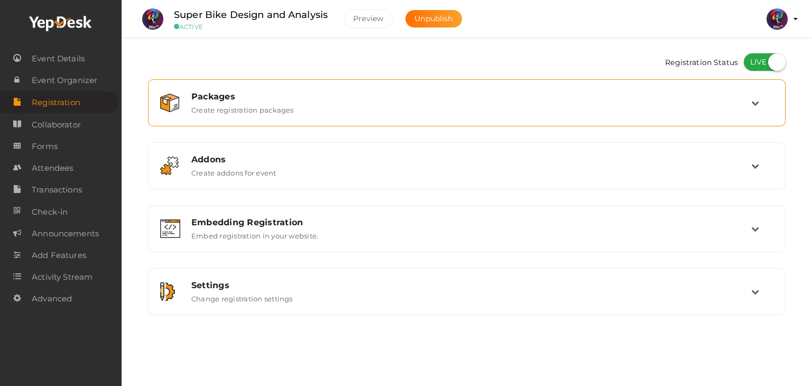
click at [322, 83] on div "Packages Create registration packages" at bounding box center [466, 102] width 637 height 47
click at [329, 98] on div "Packages" at bounding box center [471, 96] width 560 height 10
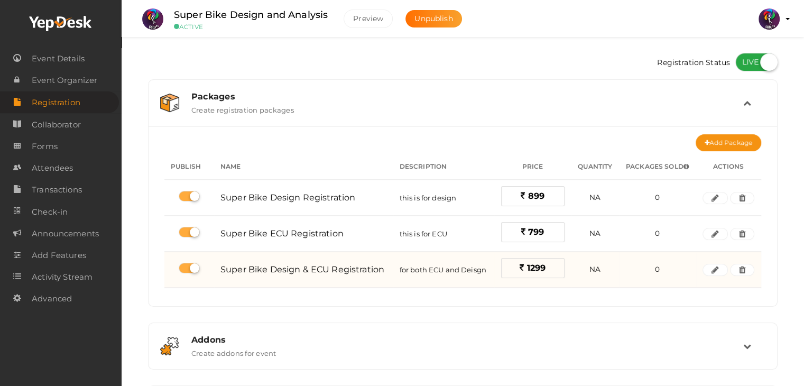
click at [533, 266] on span "1299" at bounding box center [535, 268] width 19 height 10
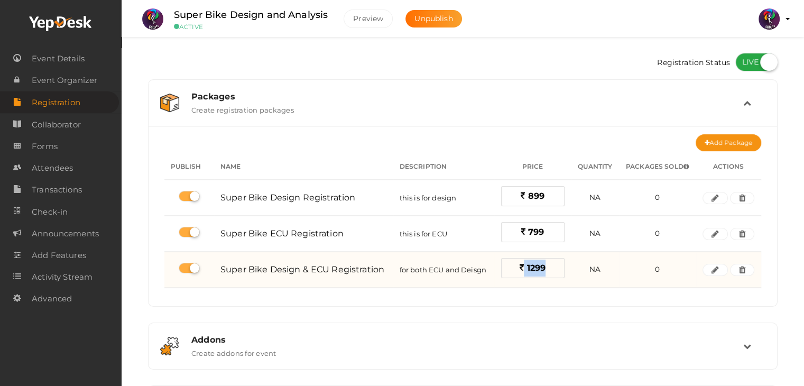
click at [533, 266] on span "1299" at bounding box center [535, 268] width 19 height 10
click at [719, 267] on button "button" at bounding box center [714, 270] width 25 height 13
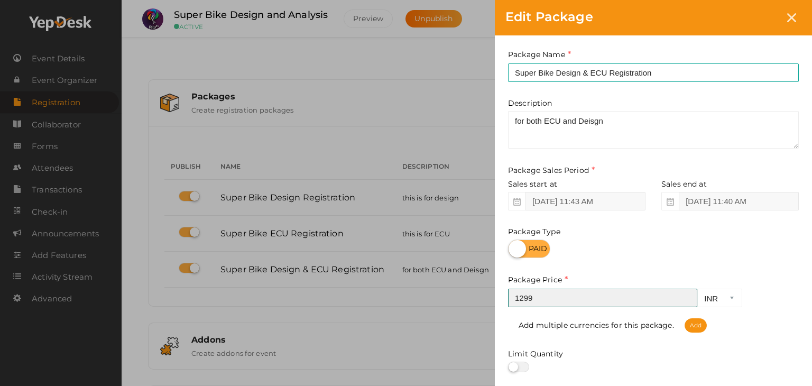
click at [551, 305] on input "1299" at bounding box center [602, 298] width 189 height 18
type input "1499"
click at [484, 340] on div "Edit Package Package Name Super Bike Design & ECU Registration This field is Re…" at bounding box center [406, 193] width 812 height 386
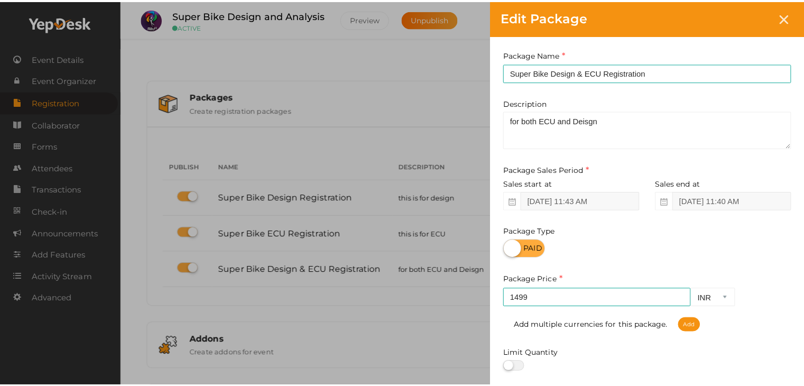
scroll to position [131, 0]
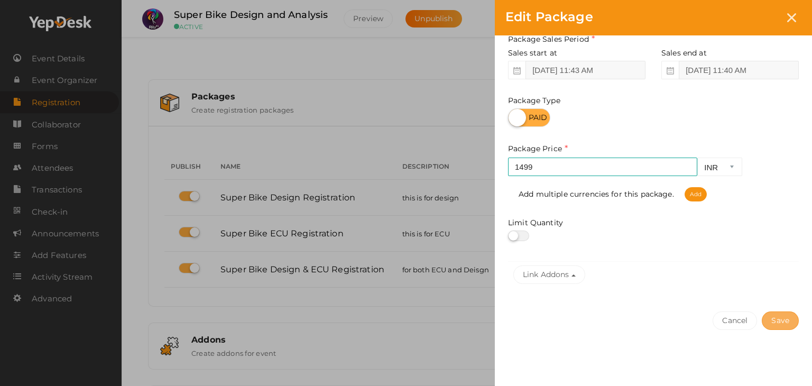
click at [786, 328] on div "Cancel Save" at bounding box center [653, 342] width 317 height 82
click at [786, 328] on button "Save" at bounding box center [779, 320] width 37 height 18
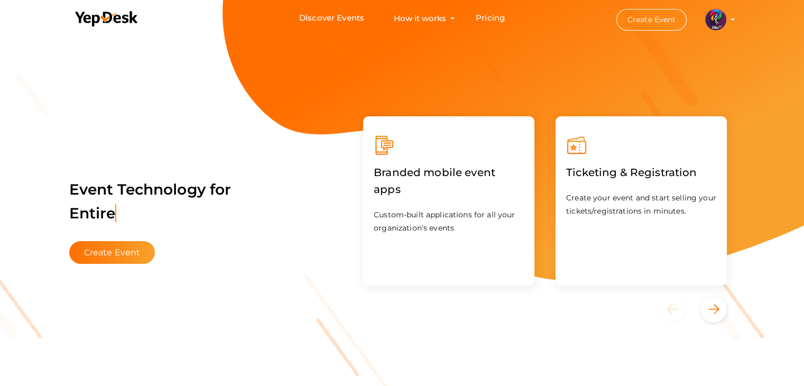
click at [646, 16] on button "Create Event" at bounding box center [651, 20] width 71 height 22
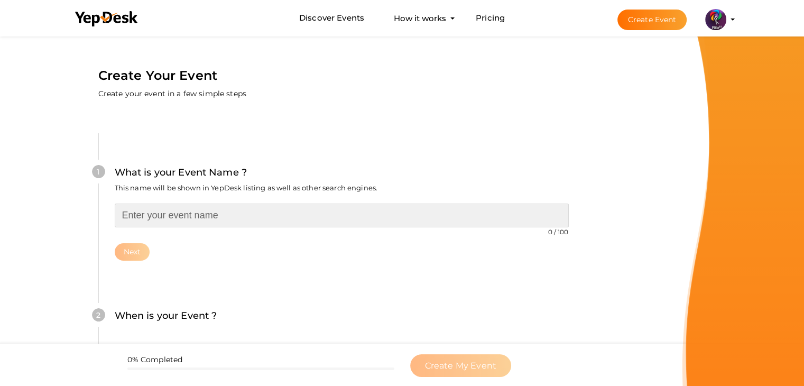
click at [228, 213] on input "text" at bounding box center [342, 215] width 454 height 24
drag, startPoint x: 228, startPoint y: 213, endPoint x: 134, endPoint y: 256, distance: 103.1
click at [134, 256] on div "VLSI Workshop 13 / 100 Invalid event name event name length exceeded Required. …" at bounding box center [342, 231] width 454 height 57
type input "VLSI Workshop"
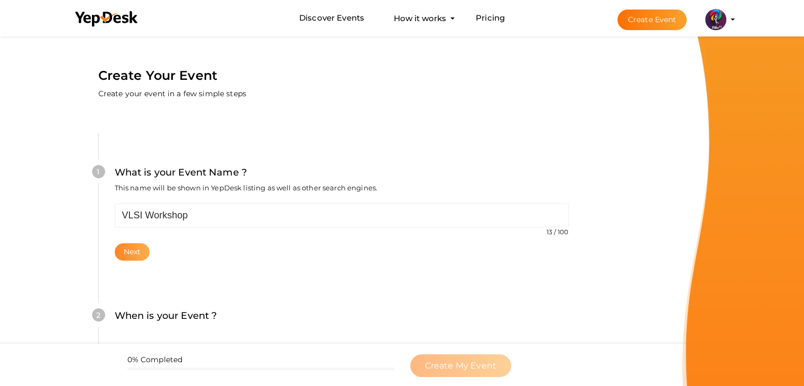
click at [134, 256] on button "Next" at bounding box center [132, 251] width 35 height 17
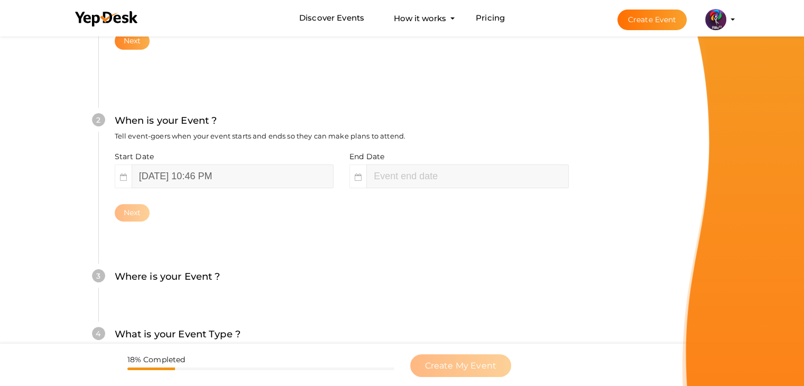
scroll to position [217, 0]
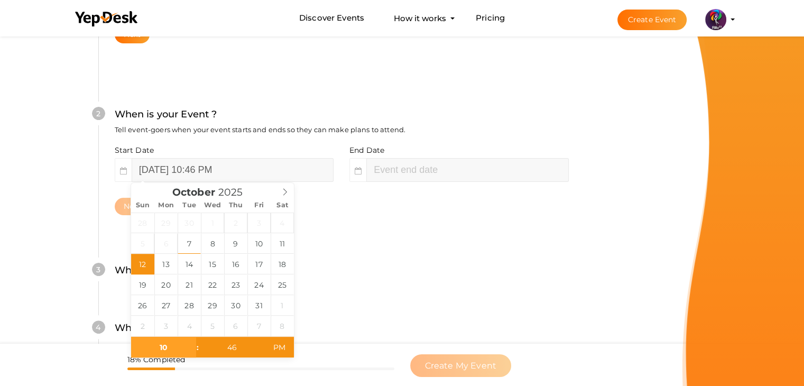
drag, startPoint x: 134, startPoint y: 256, endPoint x: 294, endPoint y: 226, distance: 162.5
type input "October 19, 2025 10:46 PM"
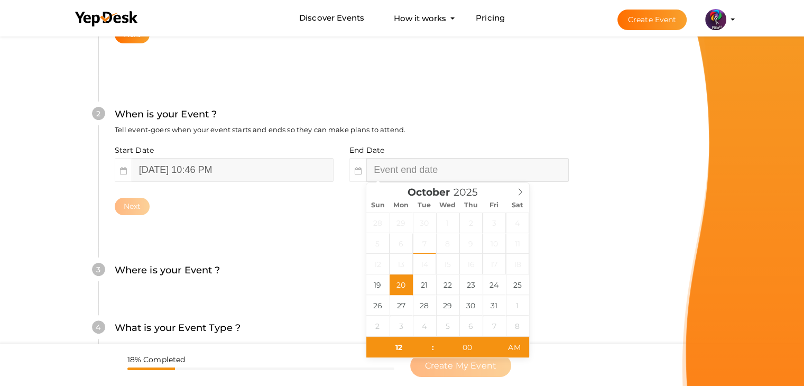
type input "46"
type input "October 20, 2025 12:46 AM"
click at [445, 171] on input "October 20, 2025 12:46 AM" at bounding box center [467, 170] width 202 height 24
type input "11"
type input "October 19, 2025 11:46 PM"
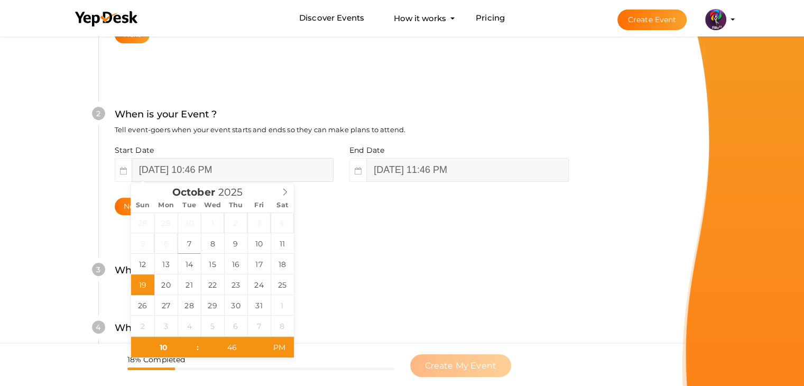
click at [276, 161] on input "October 19, 2025 10:46 PM" at bounding box center [233, 170] width 202 height 24
type input "October 19, 2025 10:46 AM"
click at [285, 342] on span "PM" at bounding box center [279, 347] width 29 height 21
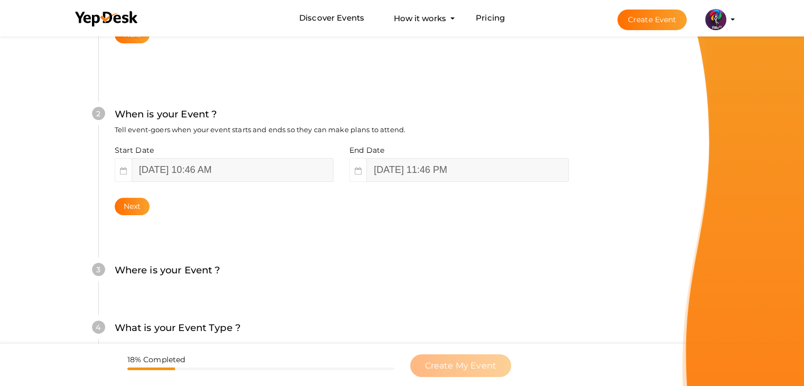
click at [395, 264] on div "Where is your Event ? Tell event-goers where your event location is." at bounding box center [342, 276] width 454 height 26
drag, startPoint x: 236, startPoint y: 267, endPoint x: 116, endPoint y: 199, distance: 137.5
click at [116, 199] on div "What is your Event Name ? This name will be shown in YepDesk listing as well as…" at bounding box center [342, 196] width 550 height 624
click at [116, 199] on div "Next" at bounding box center [342, 206] width 454 height 17
click at [120, 201] on div "Next" at bounding box center [342, 206] width 454 height 17
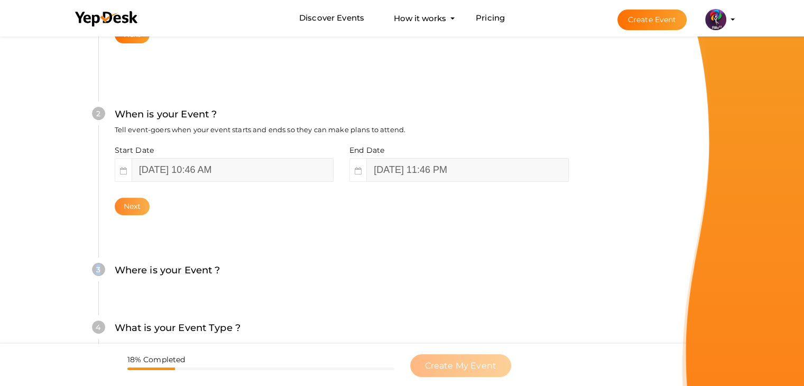
click at [120, 201] on button "Next" at bounding box center [132, 206] width 35 height 17
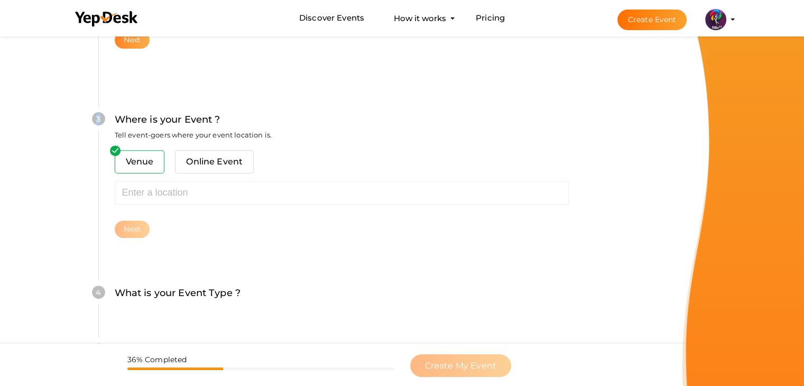
scroll to position [389, 0]
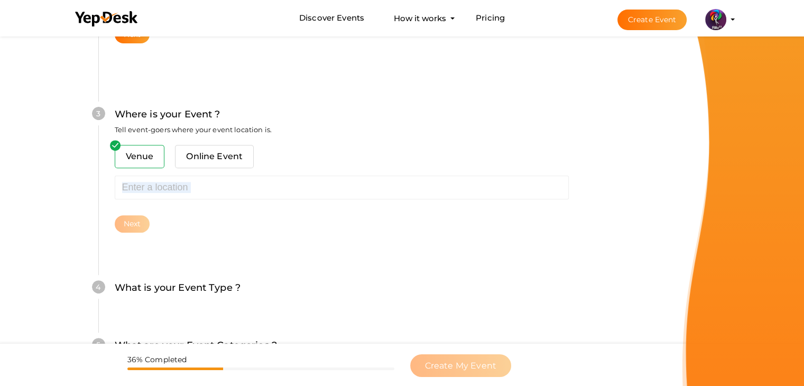
drag, startPoint x: 120, startPoint y: 201, endPoint x: 210, endPoint y: 178, distance: 93.2
click at [210, 178] on div "Venue Online Event Sorry! Couldn't find location. Please choose one from sugges…" at bounding box center [342, 189] width 454 height 88
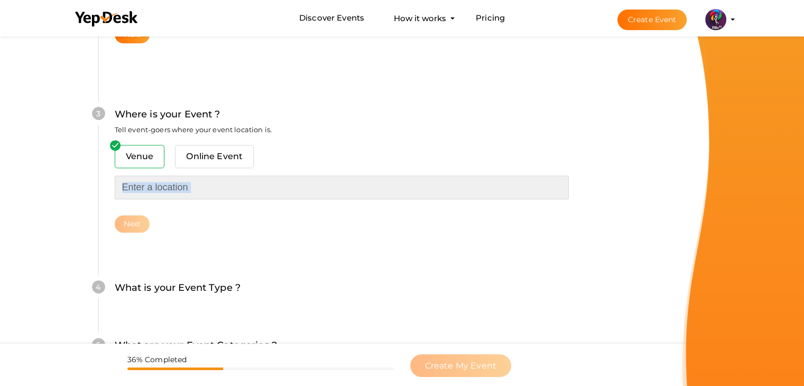
click at [210, 178] on input "text" at bounding box center [342, 187] width 454 height 24
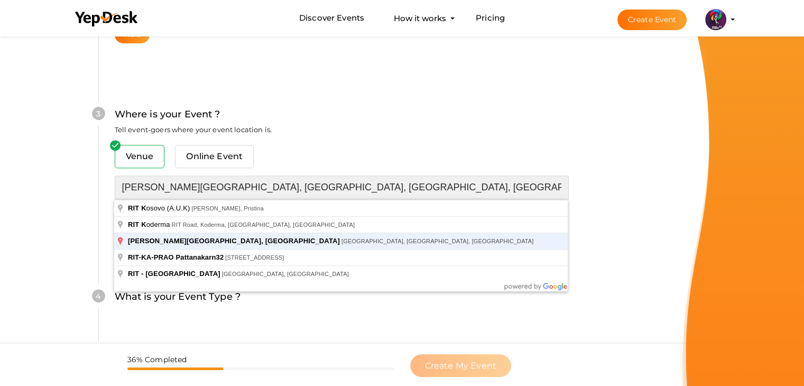
type input "[PERSON_NAME][GEOGRAPHIC_DATA], [GEOGRAPHIC_DATA], [GEOGRAPHIC_DATA], [GEOGRAPH…"
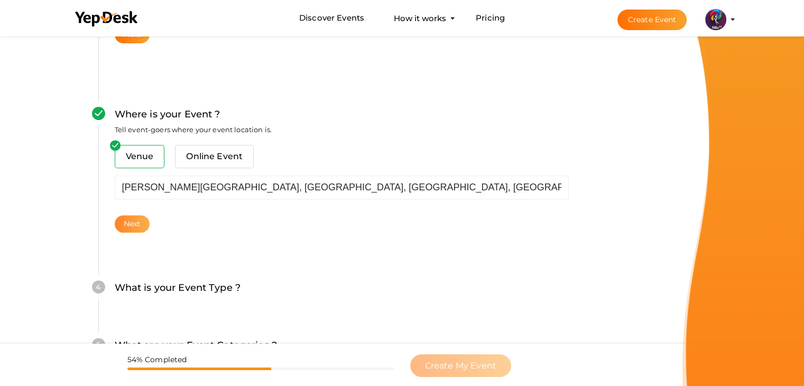
click at [144, 215] on button "Next" at bounding box center [132, 223] width 35 height 17
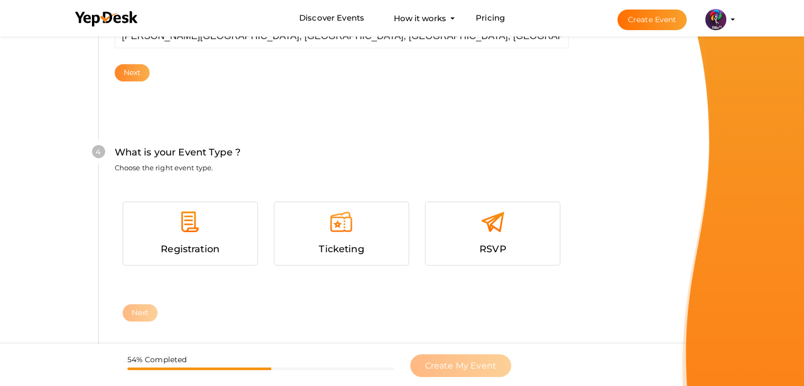
scroll to position [578, 0]
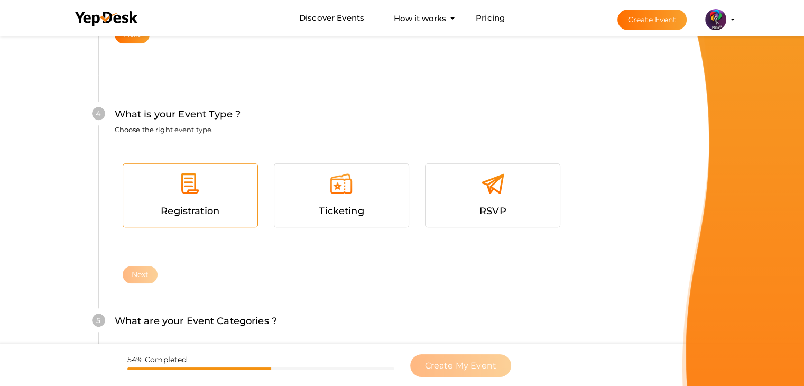
click at [180, 174] on img at bounding box center [190, 184] width 24 height 24
drag, startPoint x: 180, startPoint y: 174, endPoint x: 142, endPoint y: 272, distance: 104.7
click at [142, 266] on div "Registration Ticketing RSVP Next" at bounding box center [342, 205] width 454 height 121
click at [142, 272] on button "Next" at bounding box center [140, 274] width 35 height 17
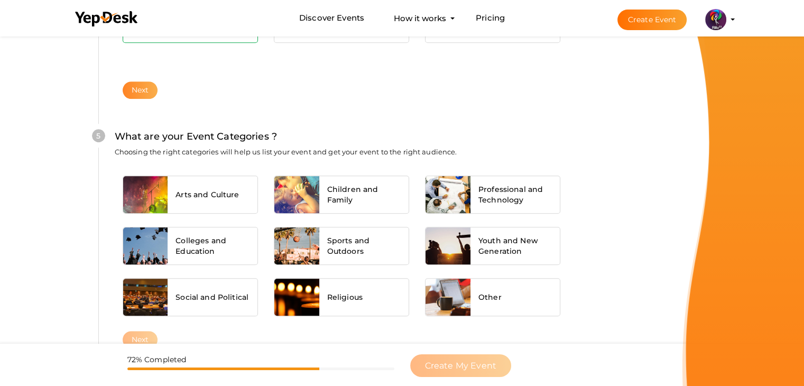
scroll to position [800, 0]
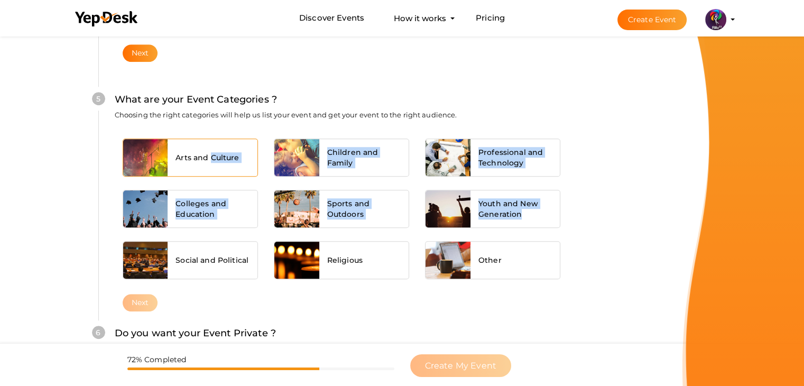
drag, startPoint x: 142, startPoint y: 272, endPoint x: 228, endPoint y: 138, distance: 159.0
click at [228, 131] on div "Arts and Culture Children and Family Professional and Technology Colleges and E…" at bounding box center [342, 131] width 454 height 0
click at [228, 139] on div "Arts and Culture" at bounding box center [213, 157] width 90 height 37
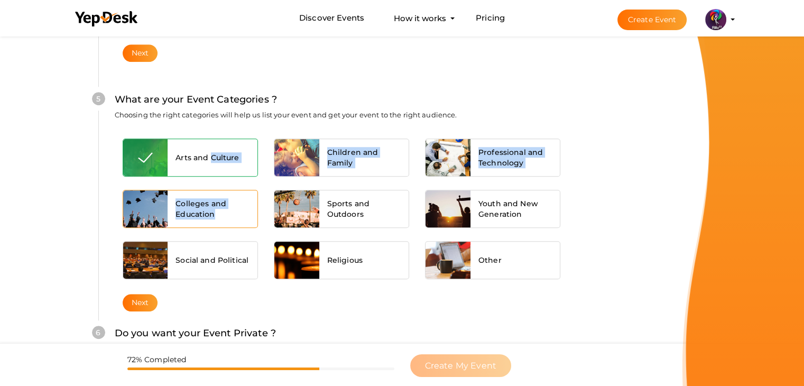
drag, startPoint x: 228, startPoint y: 138, endPoint x: 222, endPoint y: 218, distance: 80.0
click at [222, 131] on div "Arts and Culture Children and Family Professional and Technology Colleges and E…" at bounding box center [342, 131] width 454 height 0
click at [222, 218] on div "Colleges and Education" at bounding box center [213, 208] width 90 height 37
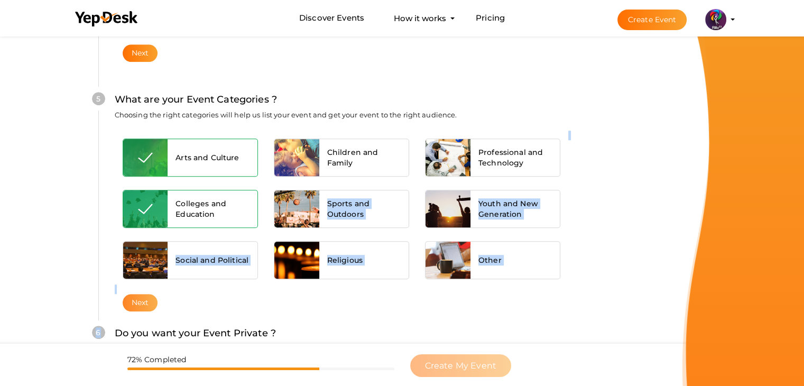
drag, startPoint x: 222, startPoint y: 218, endPoint x: 150, endPoint y: 303, distance: 111.4
click at [150, 294] on div "Arts and Culture Children and Family Professional and Technology Colleges and E…" at bounding box center [342, 212] width 454 height 163
click at [150, 303] on button "Next" at bounding box center [140, 302] width 35 height 17
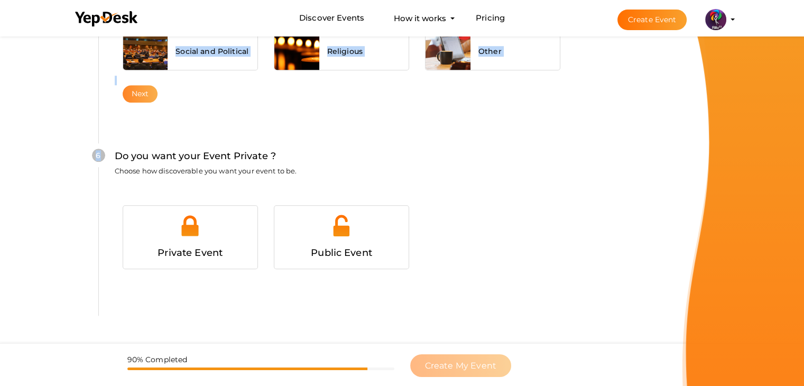
scroll to position [1031, 0]
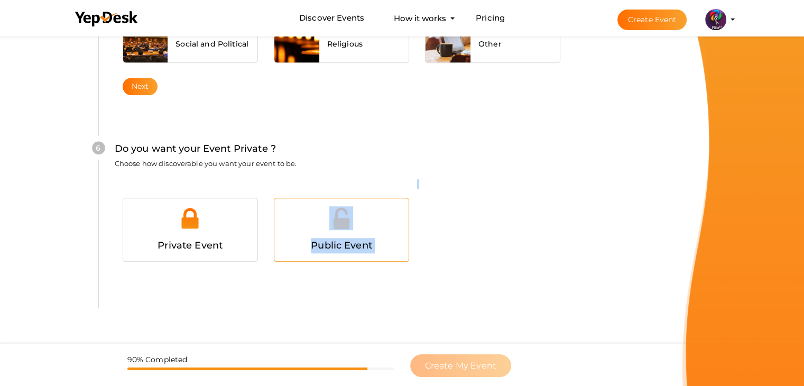
drag, startPoint x: 150, startPoint y: 303, endPoint x: 298, endPoint y: 189, distance: 186.9
click at [298, 189] on div "6 Do you want your Event Private ? Choose how discoverable you want your event …" at bounding box center [341, 208] width 486 height 199
click at [336, 239] on span "Public Event" at bounding box center [341, 245] width 61 height 12
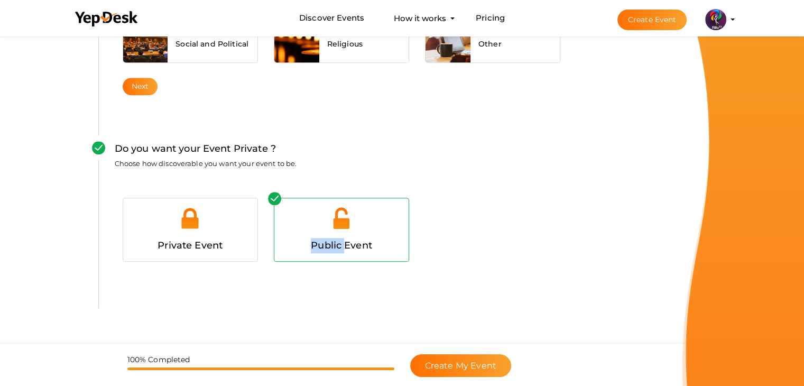
drag, startPoint x: 336, startPoint y: 236, endPoint x: 387, endPoint y: 257, distance: 55.0
click at [387, 257] on div "Public Event" at bounding box center [341, 229] width 134 height 63
click at [457, 363] on span "Create My Event" at bounding box center [460, 365] width 71 height 10
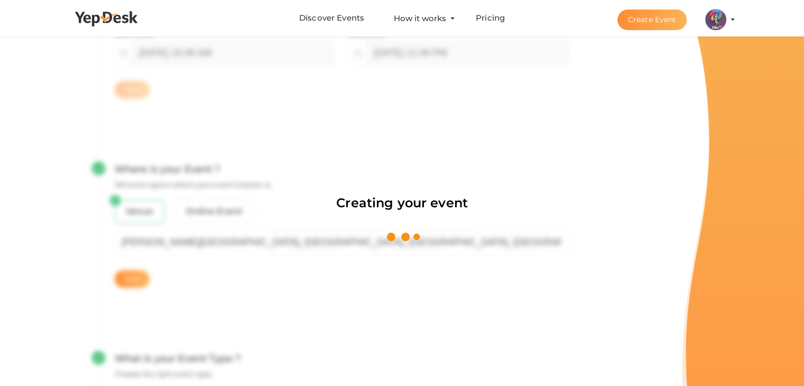
scroll to position [159, 0]
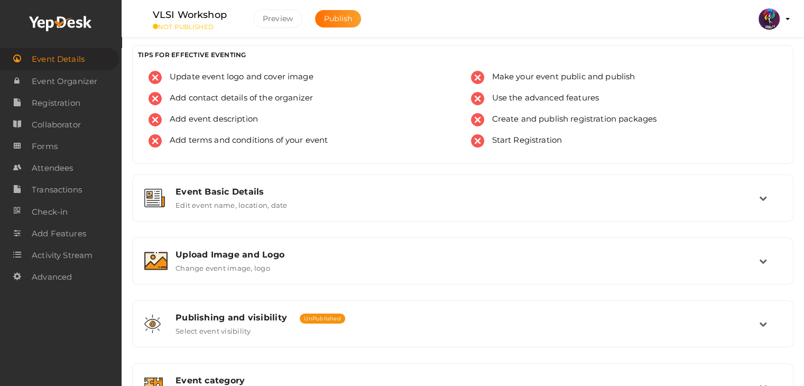
scroll to position [21, 0]
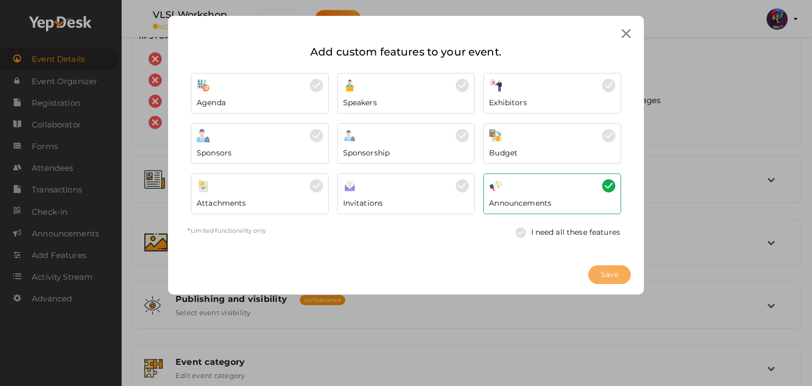
click at [596, 282] on button "Save" at bounding box center [609, 274] width 42 height 18
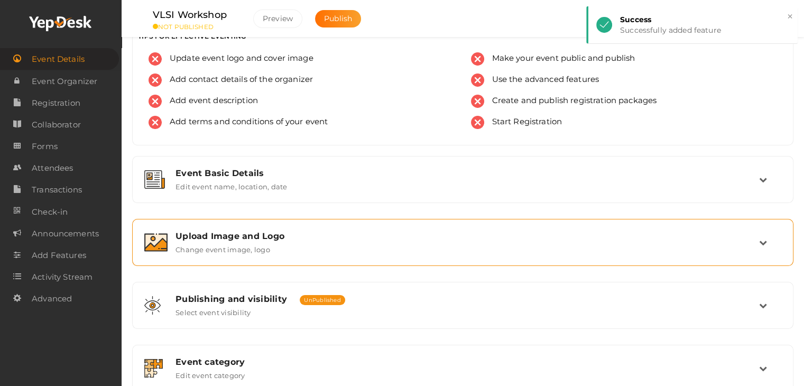
click at [281, 220] on div "Upload Image and Logo Change event image, logo" at bounding box center [462, 242] width 661 height 47
click at [285, 228] on div "Upload Image and Logo Change event image, logo" at bounding box center [462, 242] width 649 height 35
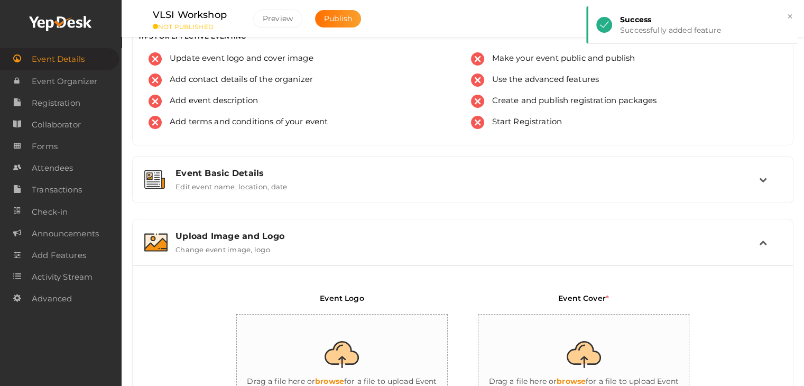
click at [340, 323] on input "file" at bounding box center [342, 360] width 211 height 92
type input "C:\fakepath\logo yepdesk.png"
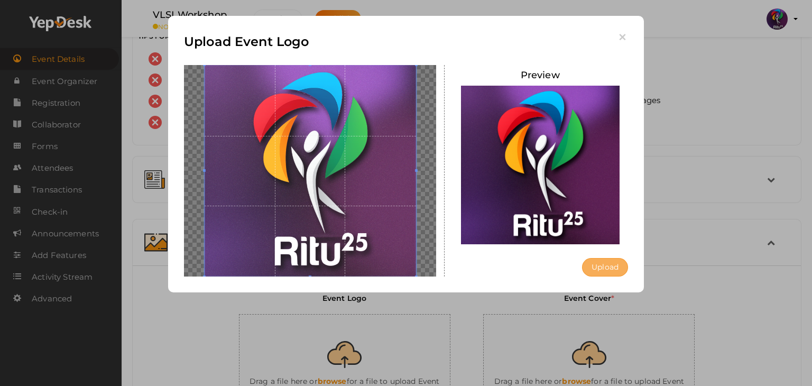
click at [600, 271] on button "Upload" at bounding box center [605, 267] width 46 height 18
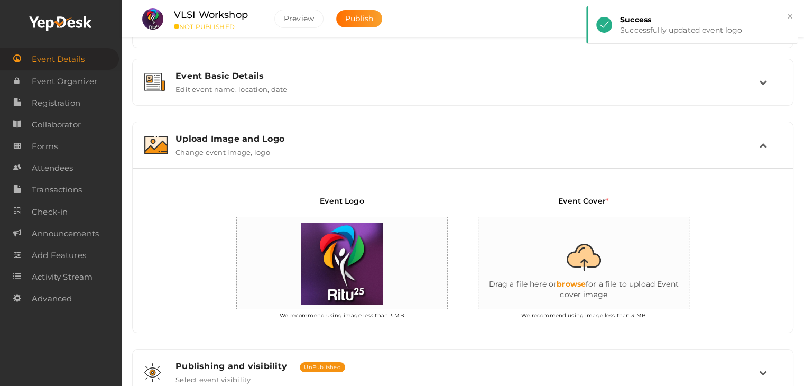
scroll to position [122, 0]
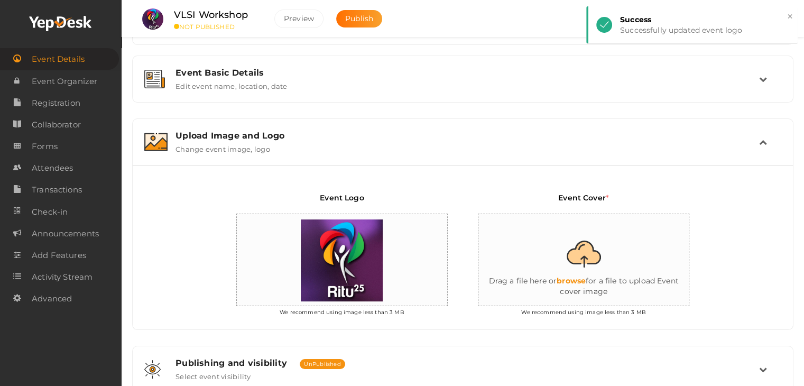
click at [586, 277] on input "file" at bounding box center [583, 260] width 211 height 92
type input "C:\fakepath\404 GLOW.png"
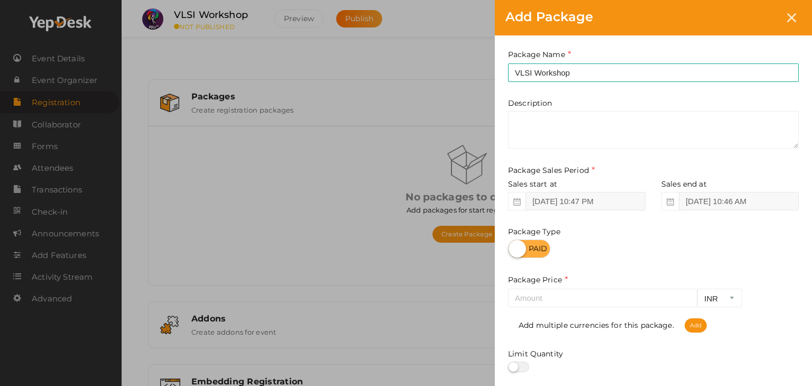
type input "VLSI Workshop"
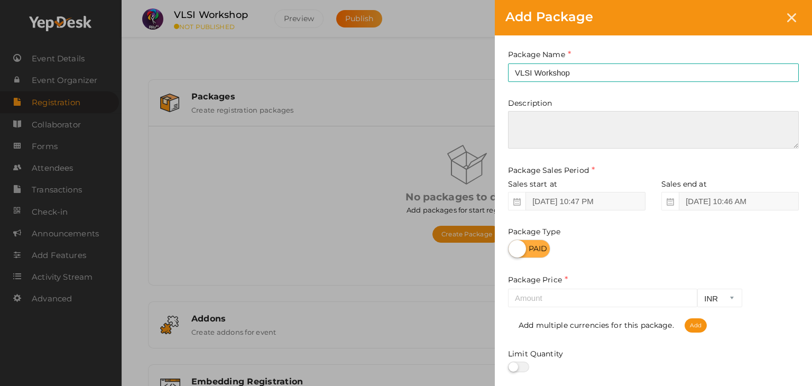
drag, startPoint x: 571, startPoint y: 176, endPoint x: 550, endPoint y: 289, distance: 115.0
click at [550, 289] on div "Package Name VLSI Workshop This field is Required. Package Name already used. D…" at bounding box center [653, 233] width 317 height 397
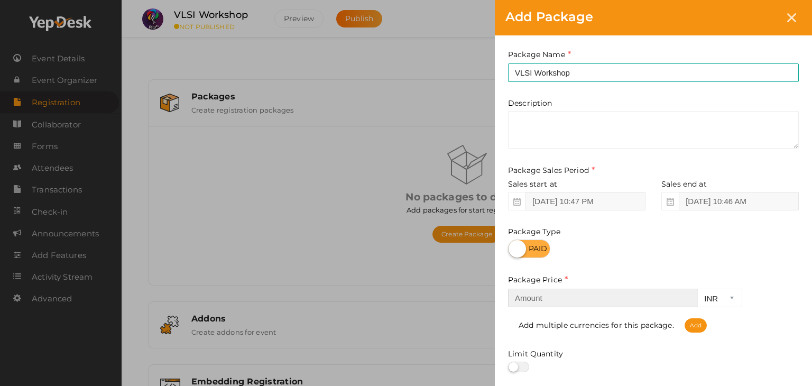
click at [552, 294] on input "number" at bounding box center [602, 298] width 189 height 18
drag, startPoint x: 552, startPoint y: 294, endPoint x: 628, endPoint y: -46, distance: 348.3
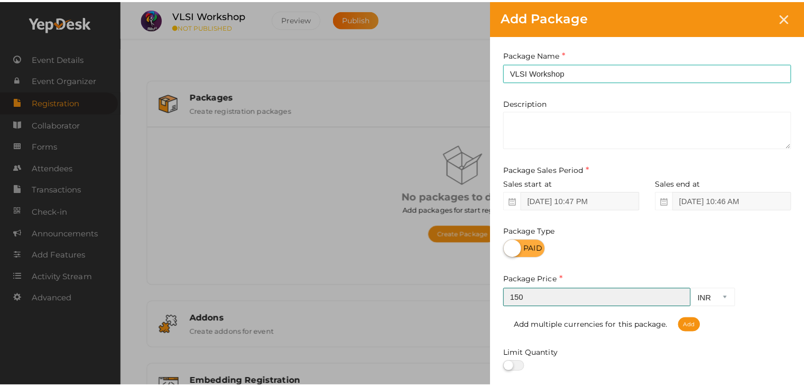
scroll to position [131, 0]
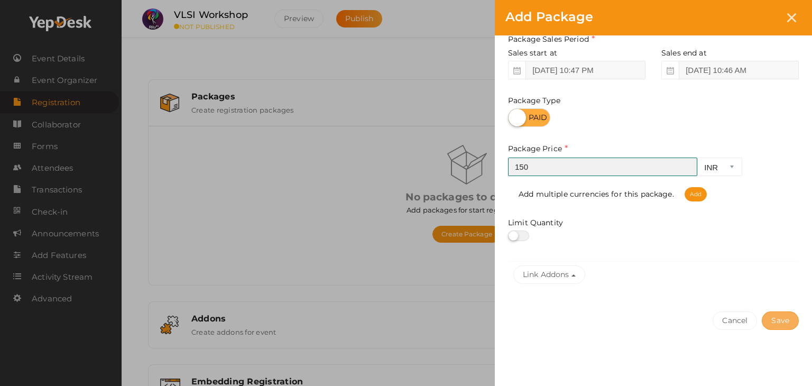
type input "150"
click at [776, 315] on button "Save" at bounding box center [779, 320] width 37 height 18
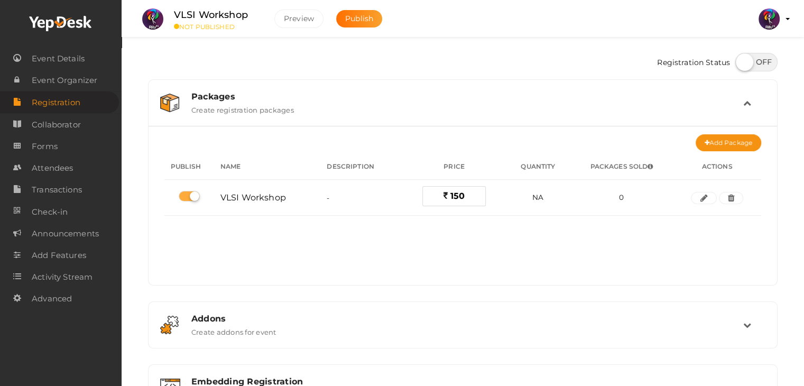
click at [746, 71] on div "Registration Status" at bounding box center [462, 64] width 629 height 32
click at [749, 66] on label at bounding box center [756, 62] width 42 height 18
click at [742, 62] on input "checkbox" at bounding box center [738, 58] width 7 height 7
checkbox input "true"
click at [363, 17] on span "Publish" at bounding box center [359, 19] width 28 height 10
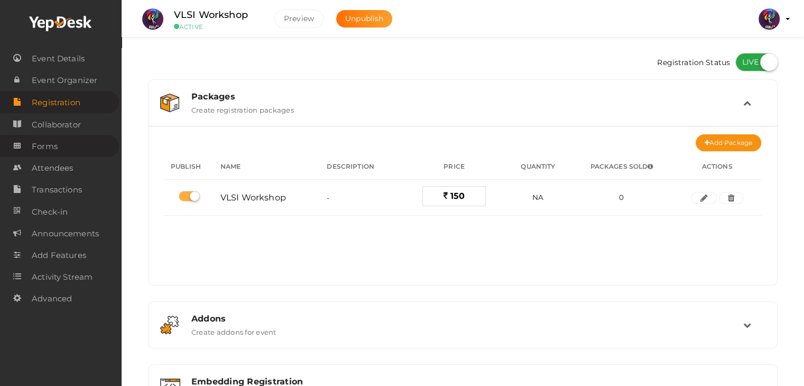
click at [67, 145] on link "Forms" at bounding box center [59, 146] width 119 height 22
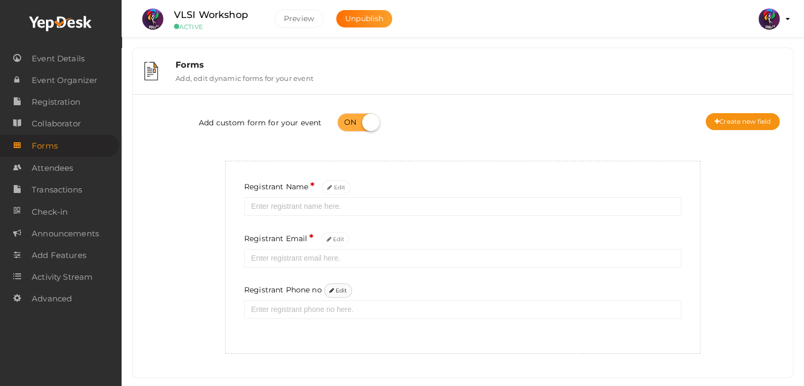
click at [341, 288] on button "Edit" at bounding box center [338, 290] width 29 height 14
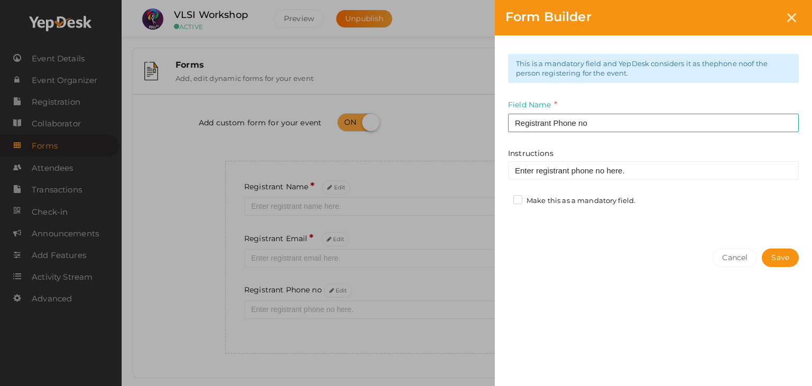
click at [615, 199] on label "Make this as a mandatory field." at bounding box center [574, 201] width 122 height 11
click at [503, 198] on input "Make this as a mandatory field." at bounding box center [503, 198] width 0 height 0
click at [777, 259] on button "Save" at bounding box center [779, 257] width 37 height 18
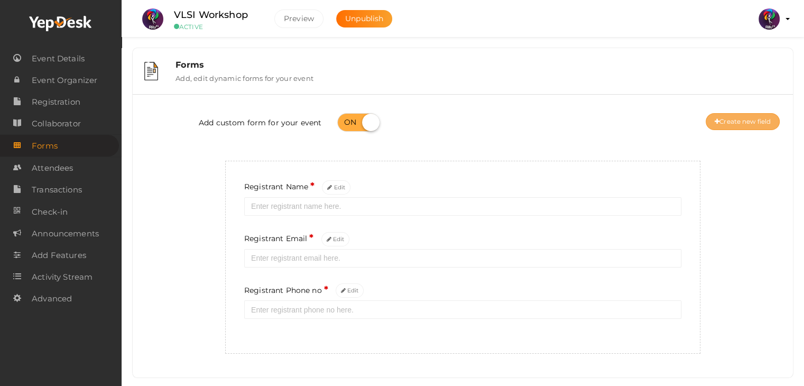
click at [735, 119] on button "Create new field" at bounding box center [742, 121] width 74 height 17
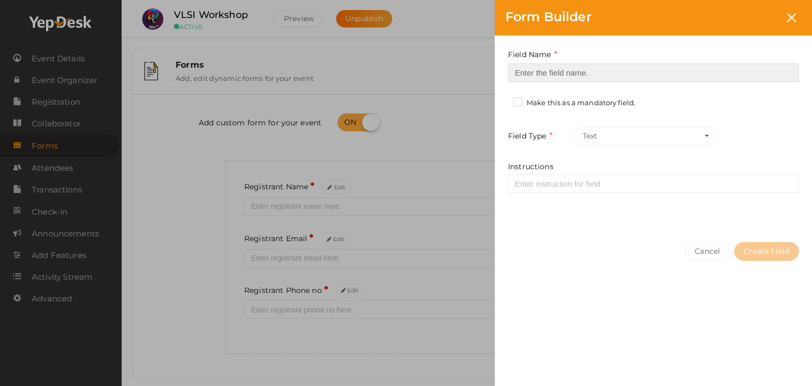
click at [642, 70] on input at bounding box center [653, 72] width 291 height 18
type input "Registrant College"
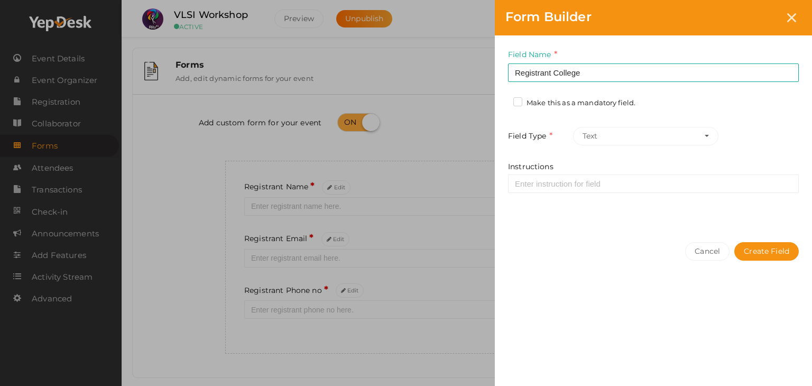
click at [615, 107] on div "Make this as a mandatory field." at bounding box center [578, 104] width 130 height 13
click at [615, 107] on label "Make this as a mandatory field." at bounding box center [574, 103] width 122 height 11
click at [503, 100] on input "Make this as a mandatory field." at bounding box center [503, 100] width 0 height 0
drag, startPoint x: 615, startPoint y: 107, endPoint x: 762, endPoint y: 235, distance: 195.5
click at [762, 235] on div "Field Name Registrant College Required. Form field name already used. Make this…" at bounding box center [653, 208] width 317 height 347
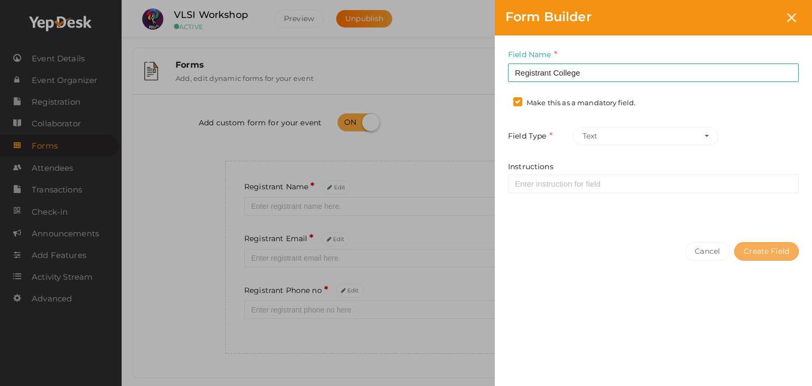
drag, startPoint x: 762, startPoint y: 235, endPoint x: 763, endPoint y: 243, distance: 8.0
click at [763, 243] on div "Cancel Create Field" at bounding box center [653, 272] width 317 height 82
click at [763, 243] on button "Create Field" at bounding box center [766, 251] width 64 height 18
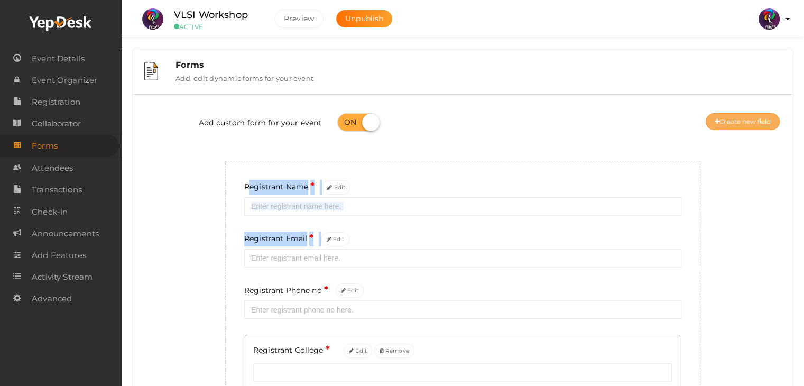
drag, startPoint x: 763, startPoint y: 243, endPoint x: 746, endPoint y: 114, distance: 130.6
click at [746, 114] on div "Add custom form for your event Create new field Registrant Name * Edit Registra…" at bounding box center [463, 265] width 644 height 325
click at [746, 114] on button "Create new field" at bounding box center [742, 121] width 74 height 17
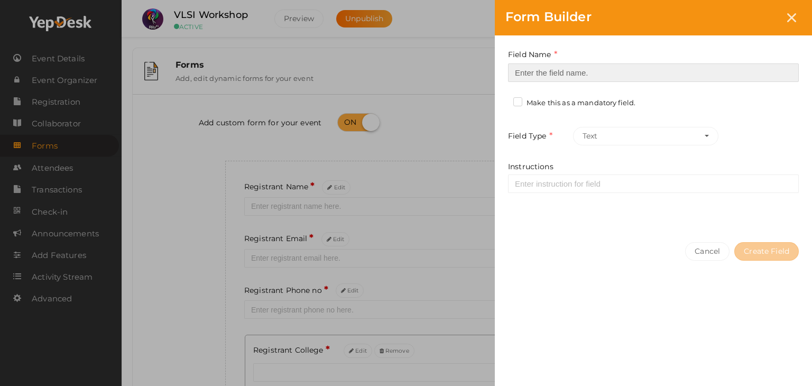
click at [629, 69] on input at bounding box center [653, 72] width 291 height 18
type input "Refferal ID"
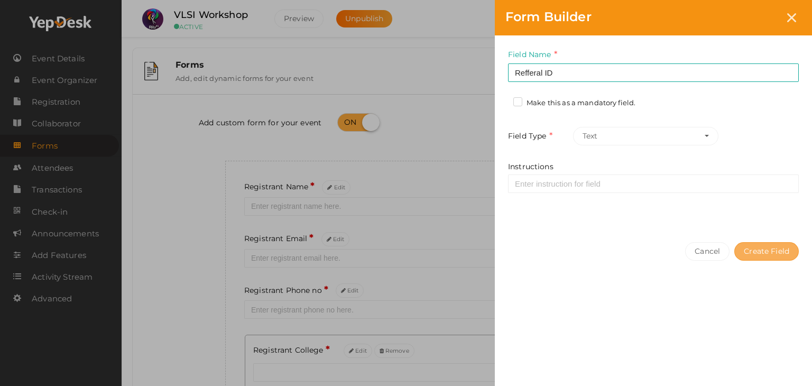
click at [763, 254] on button "Create Field" at bounding box center [766, 251] width 64 height 18
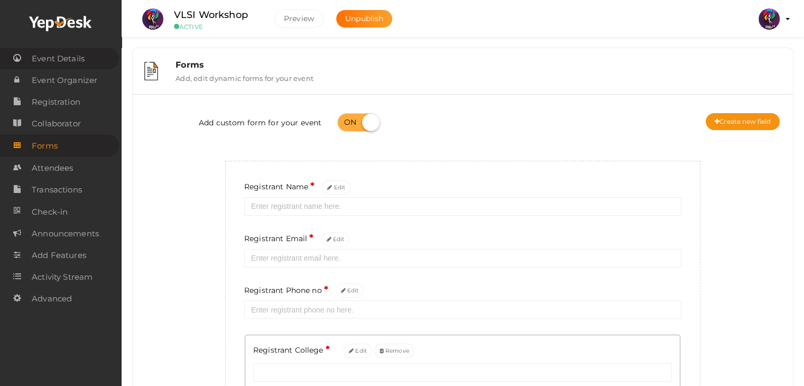
click at [89, 64] on link "Event Details" at bounding box center [59, 59] width 119 height 22
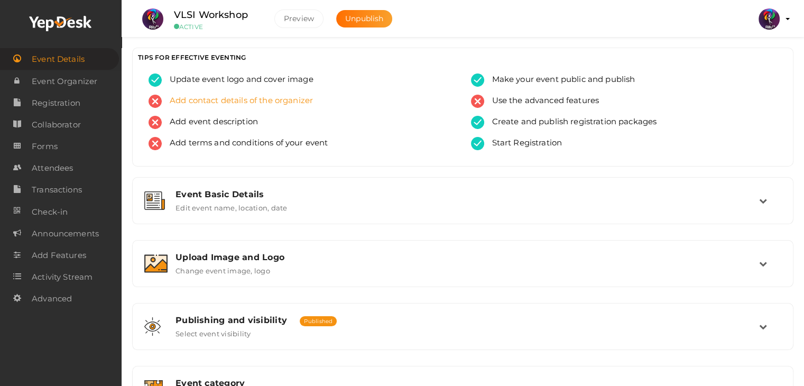
click at [229, 104] on span "Add contact details of the organizer" at bounding box center [237, 101] width 151 height 13
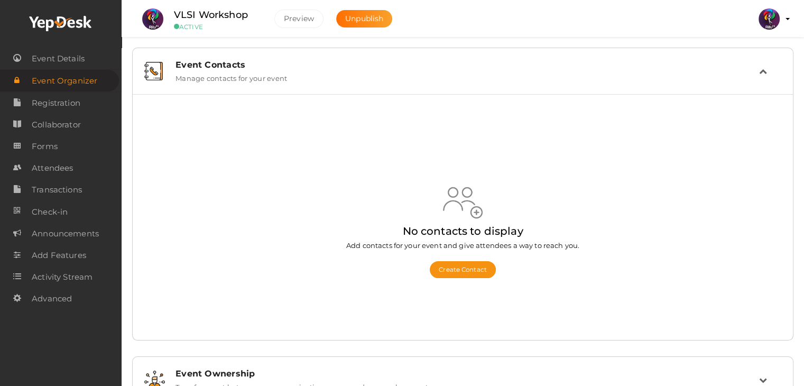
scroll to position [43, 0]
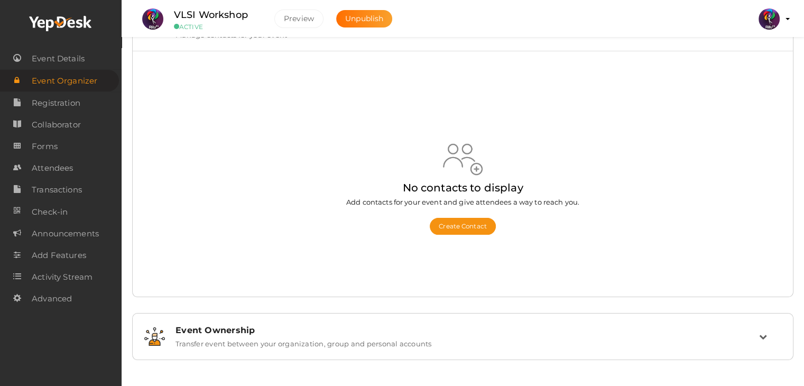
click at [764, 22] on img at bounding box center [768, 18] width 21 height 21
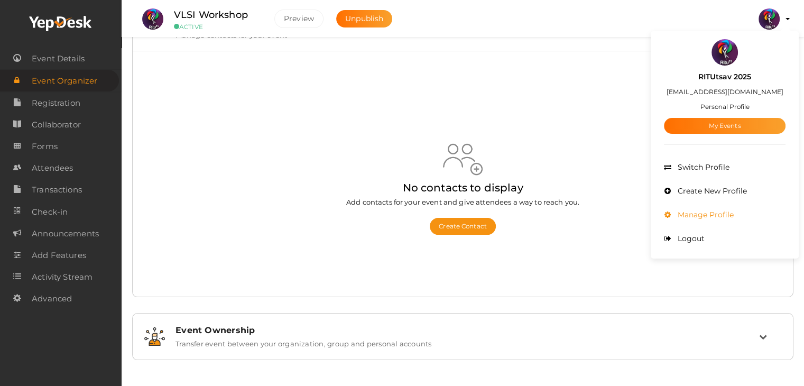
click at [723, 208] on li "Manage Profile" at bounding box center [725, 215] width 122 height 24
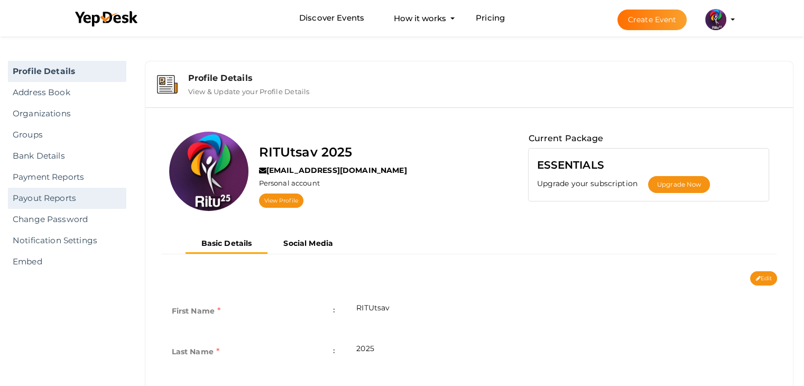
click at [52, 204] on link "Payout Reports" at bounding box center [67, 198] width 118 height 21
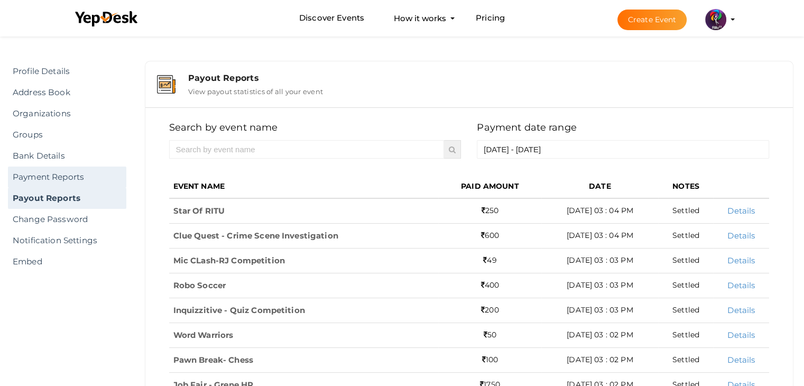
click at [62, 182] on link "Payment Reports" at bounding box center [67, 176] width 118 height 21
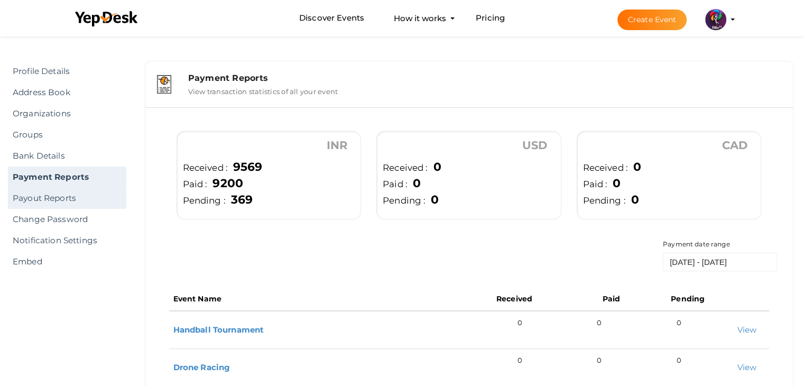
click at [55, 190] on link "Payout Reports" at bounding box center [67, 198] width 118 height 21
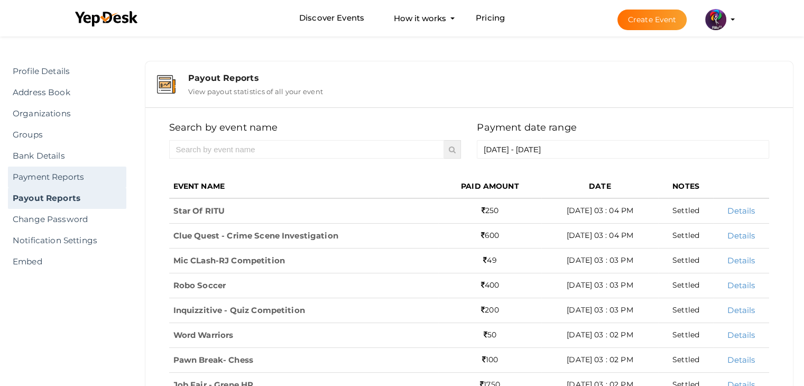
click at [89, 176] on link "Payment Reports" at bounding box center [67, 176] width 118 height 21
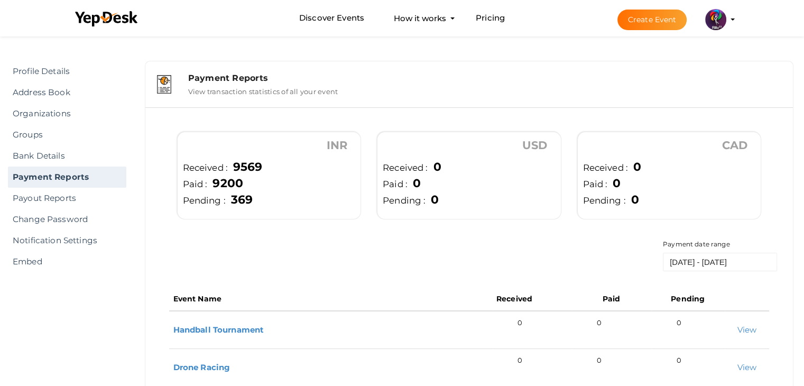
click at [718, 11] on img at bounding box center [715, 19] width 21 height 21
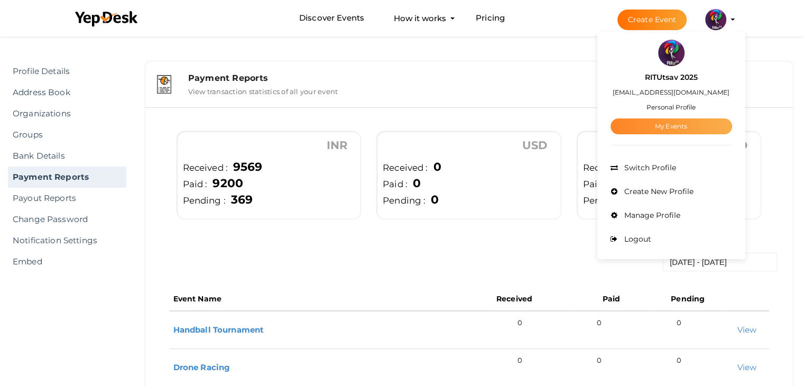
click at [665, 121] on link "My Events" at bounding box center [671, 126] width 122 height 16
